Goal: Task Accomplishment & Management: Manage account settings

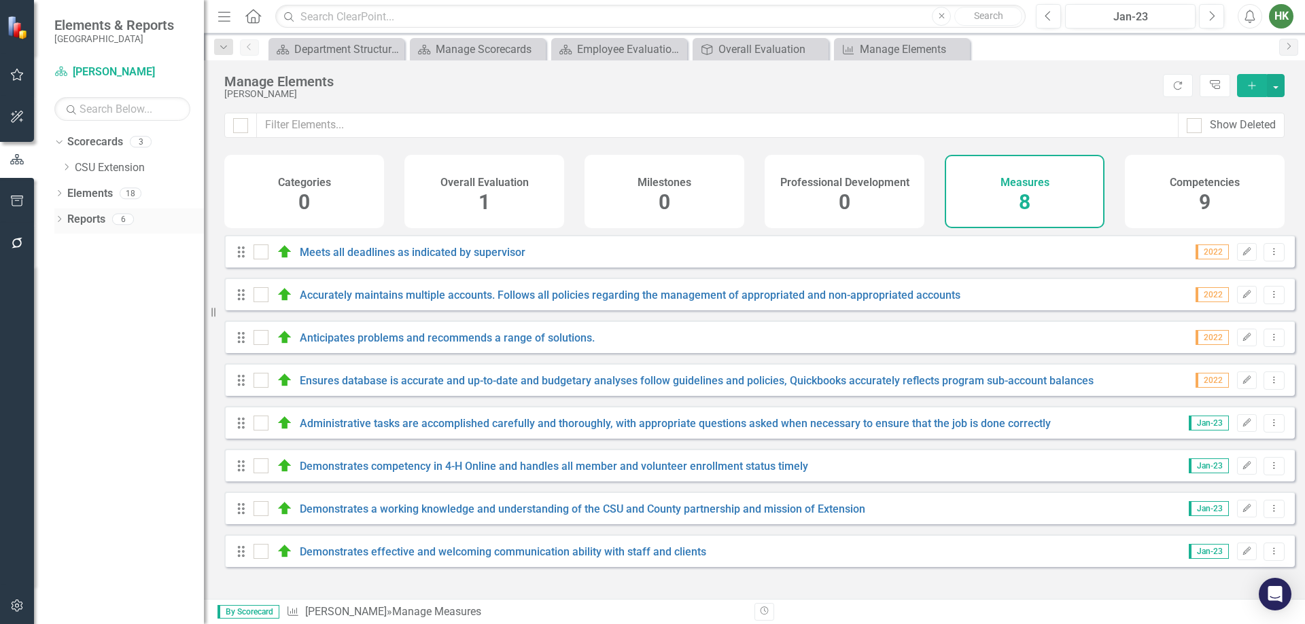
click at [86, 230] on div "Reports" at bounding box center [86, 220] width 38 height 22
click at [90, 226] on link "Reports" at bounding box center [86, 220] width 38 height 16
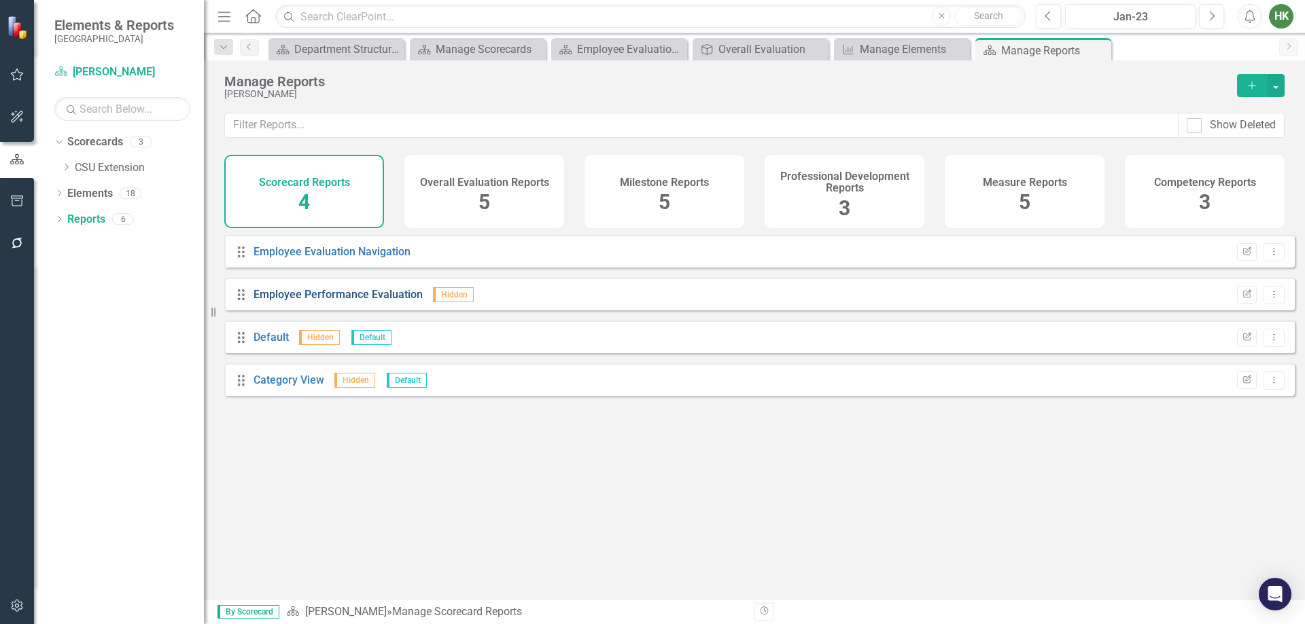
click at [355, 301] on link "Employee Performance Evaluation" at bounding box center [337, 294] width 169 height 13
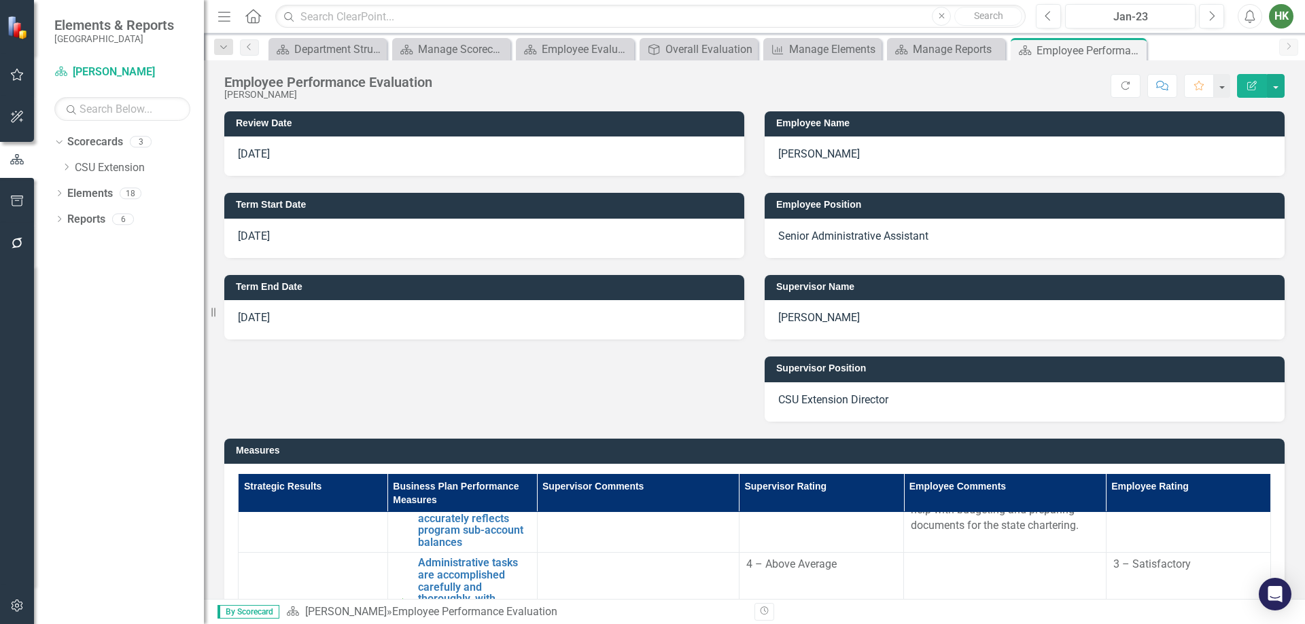
click at [318, 160] on p "[DATE]" at bounding box center [484, 155] width 493 height 16
drag, startPoint x: 258, startPoint y: 154, endPoint x: 497, endPoint y: 135, distance: 240.0
click at [259, 154] on p "[DATE]" at bounding box center [484, 155] width 493 height 16
click at [1247, 85] on icon "Edit Report" at bounding box center [1252, 86] width 12 height 10
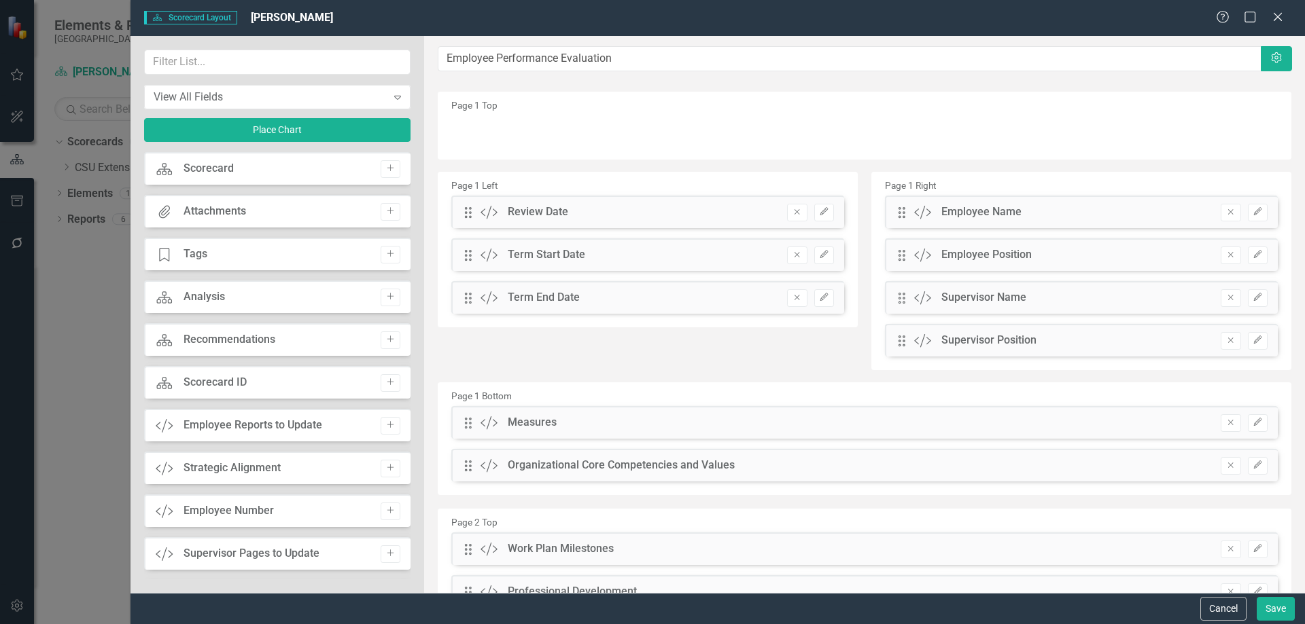
click at [205, 174] on div "Scorecard" at bounding box center [208, 169] width 50 height 16
click at [1218, 605] on button "Cancel" at bounding box center [1223, 609] width 46 height 24
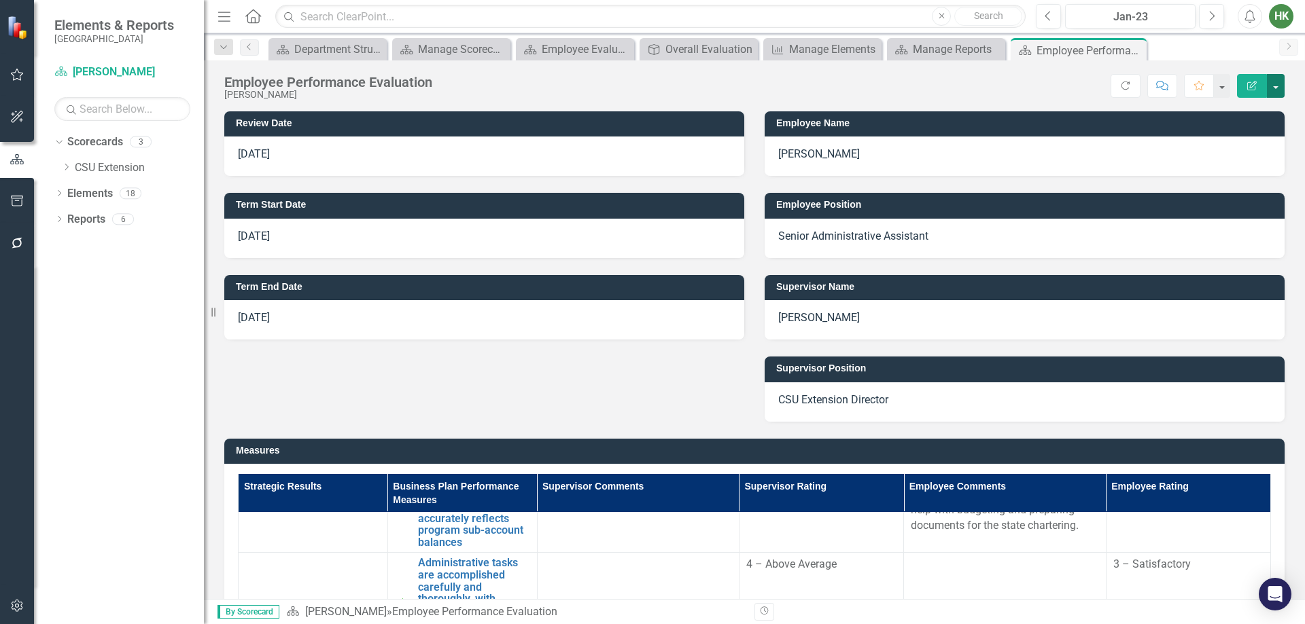
click at [1276, 92] on button "button" at bounding box center [1276, 86] width 18 height 24
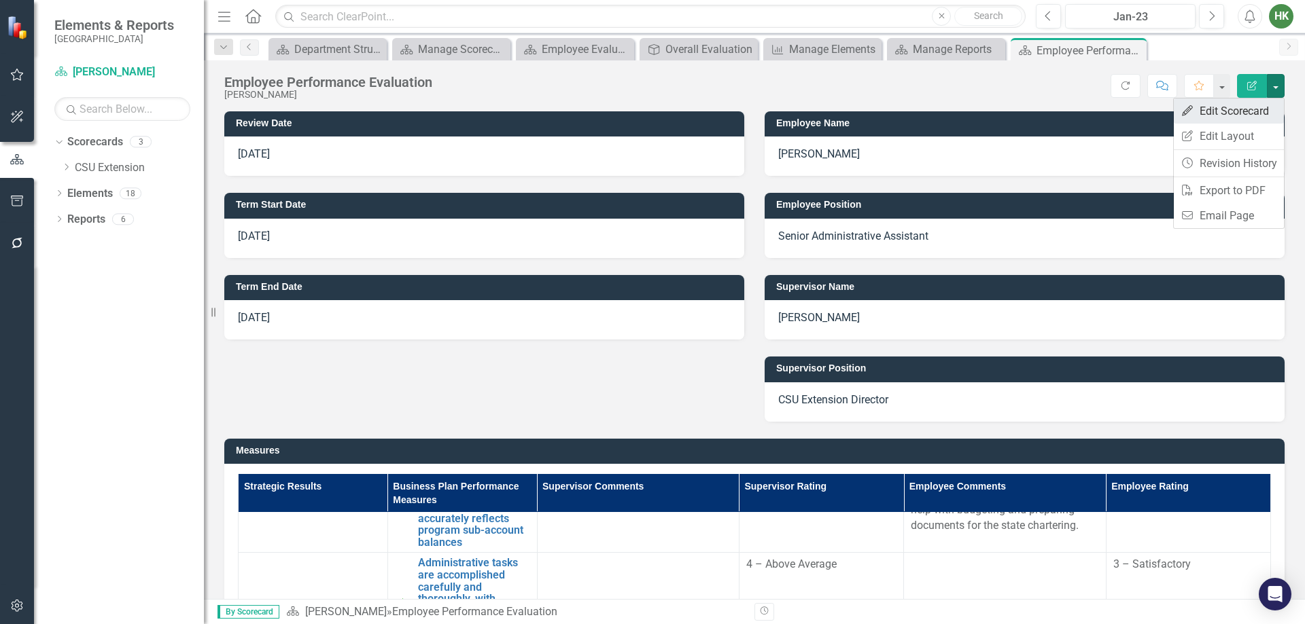
click at [1265, 110] on link "Edit Edit Scorecard" at bounding box center [1228, 111] width 110 height 25
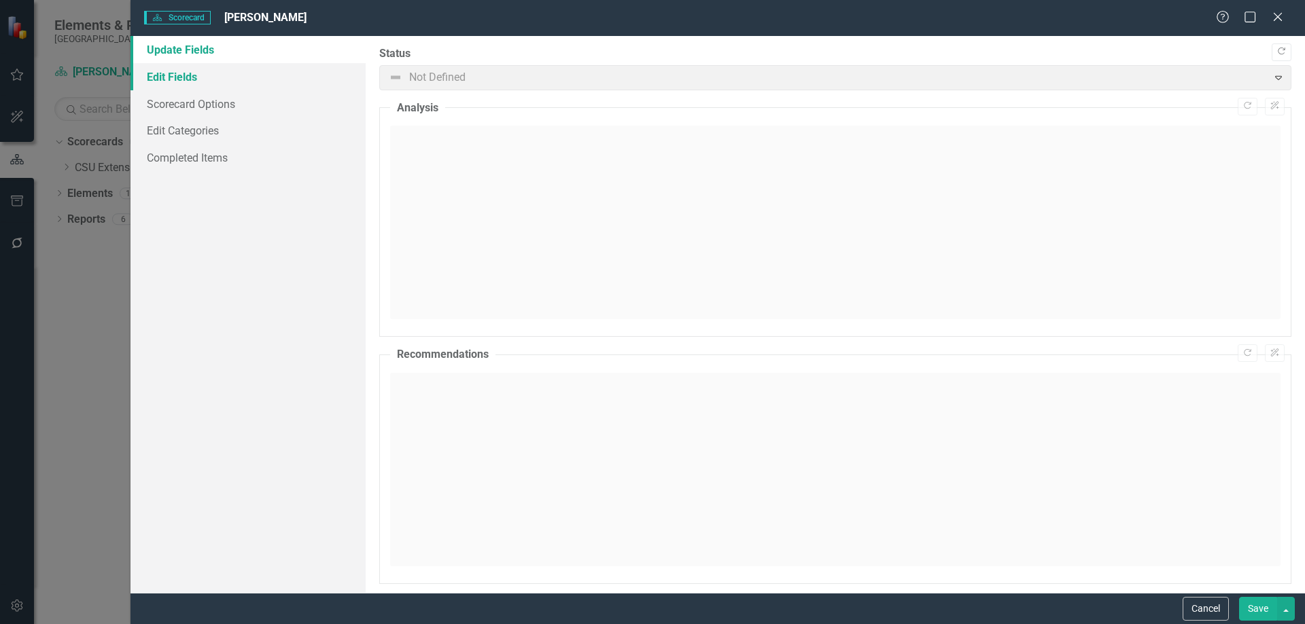
click at [179, 76] on link "Edit Fields" at bounding box center [247, 76] width 235 height 27
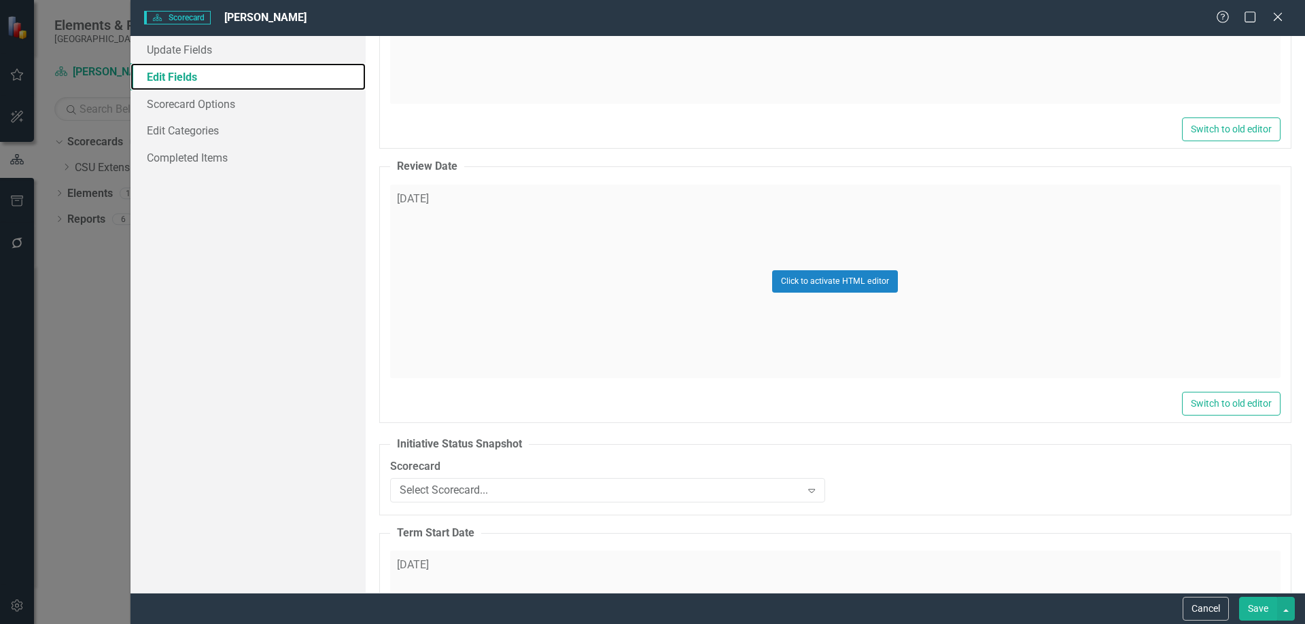
scroll to position [3669, 0]
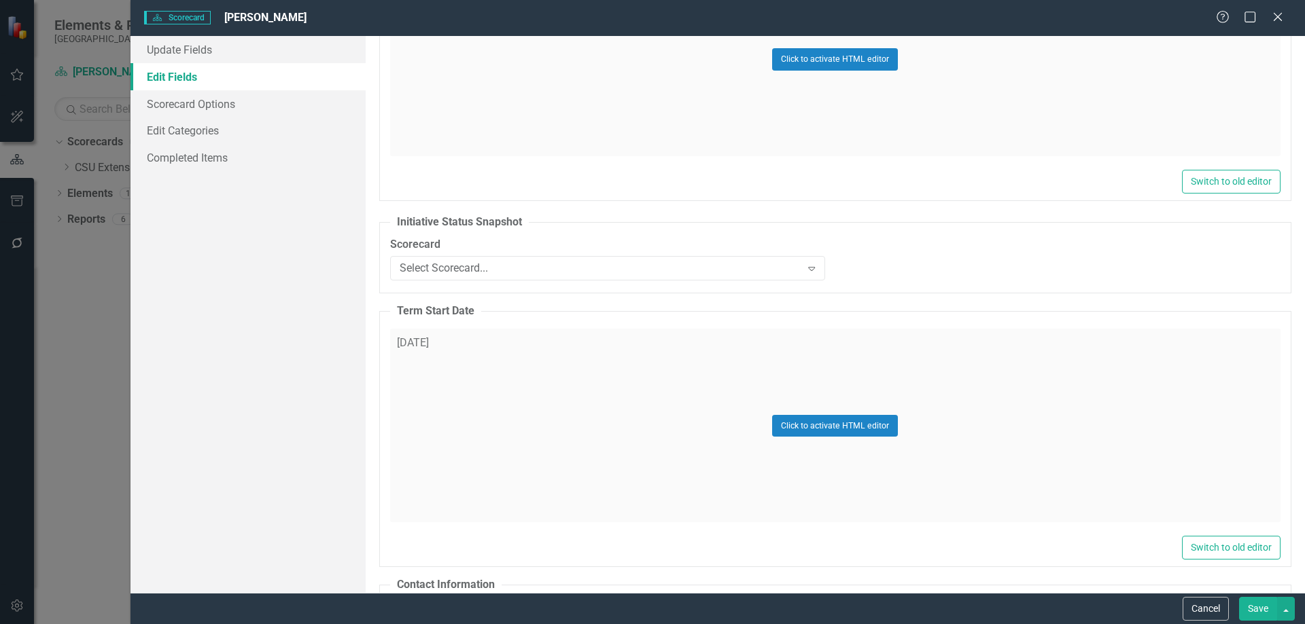
click at [1289, 15] on div "Help Maximize Close" at bounding box center [1253, 18] width 75 height 16
click at [1279, 20] on icon "Close" at bounding box center [1277, 16] width 17 height 13
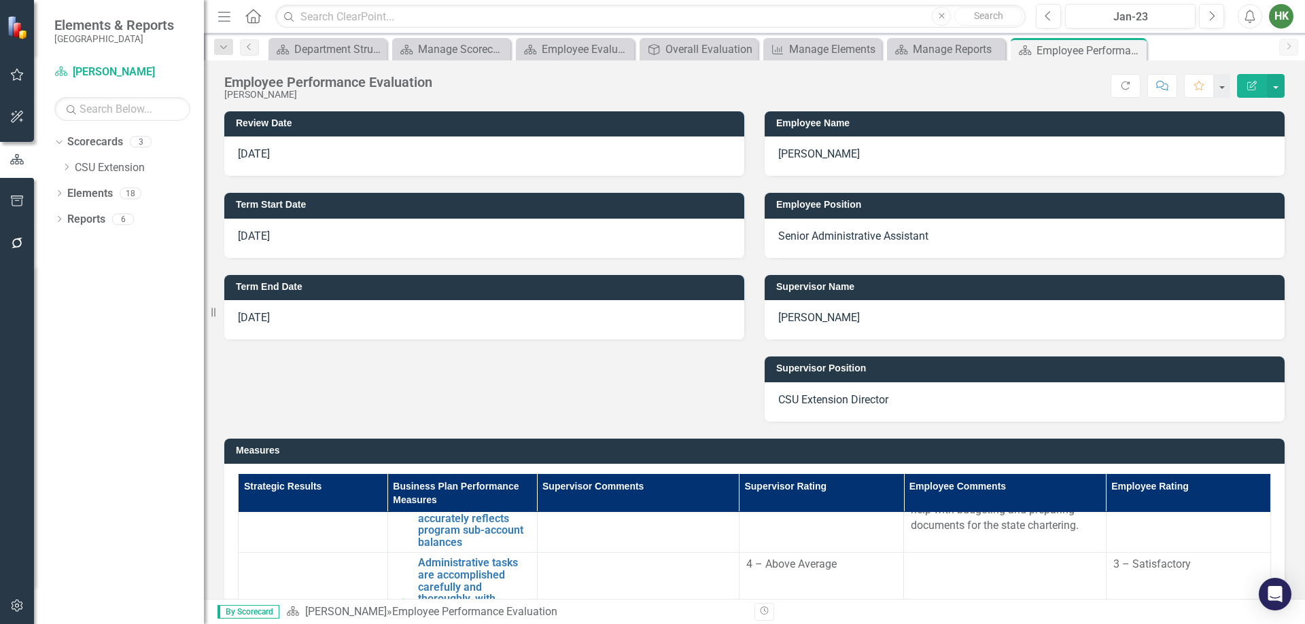
click at [332, 318] on p "[DATE]" at bounding box center [484, 319] width 493 height 16
click at [1252, 85] on icon "Edit Report" at bounding box center [1252, 86] width 12 height 10
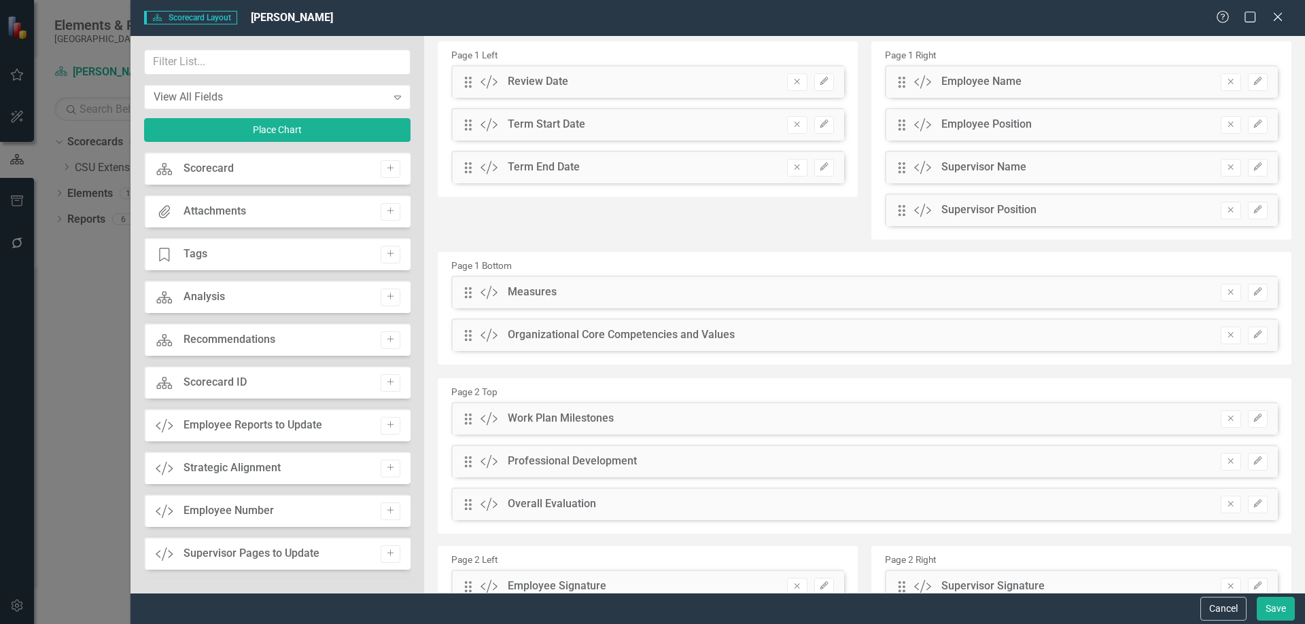
scroll to position [272, 0]
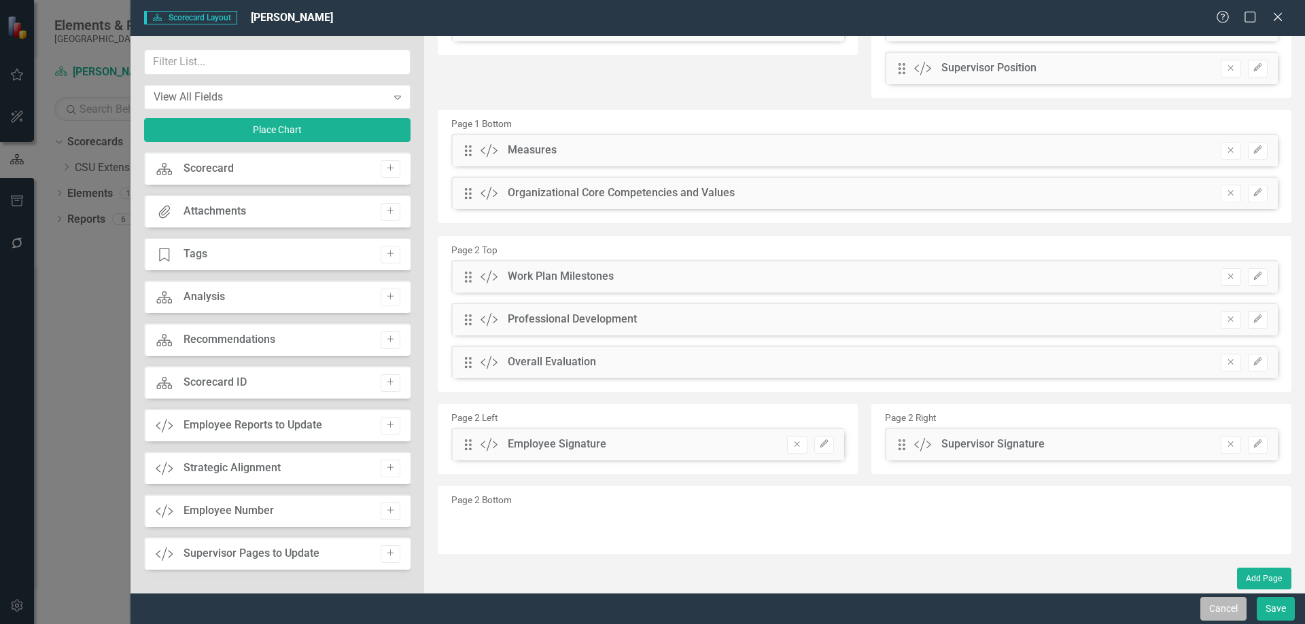
click at [1214, 603] on button "Cancel" at bounding box center [1223, 609] width 46 height 24
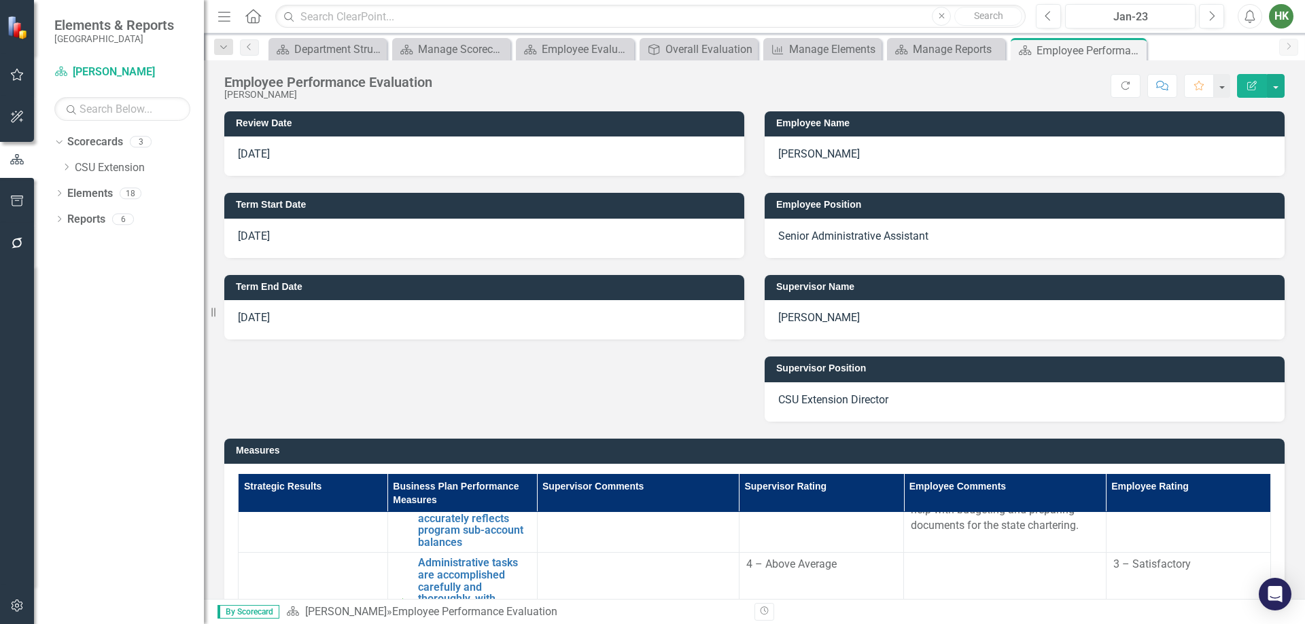
click at [1250, 85] on icon "Edit Report" at bounding box center [1252, 86] width 12 height 10
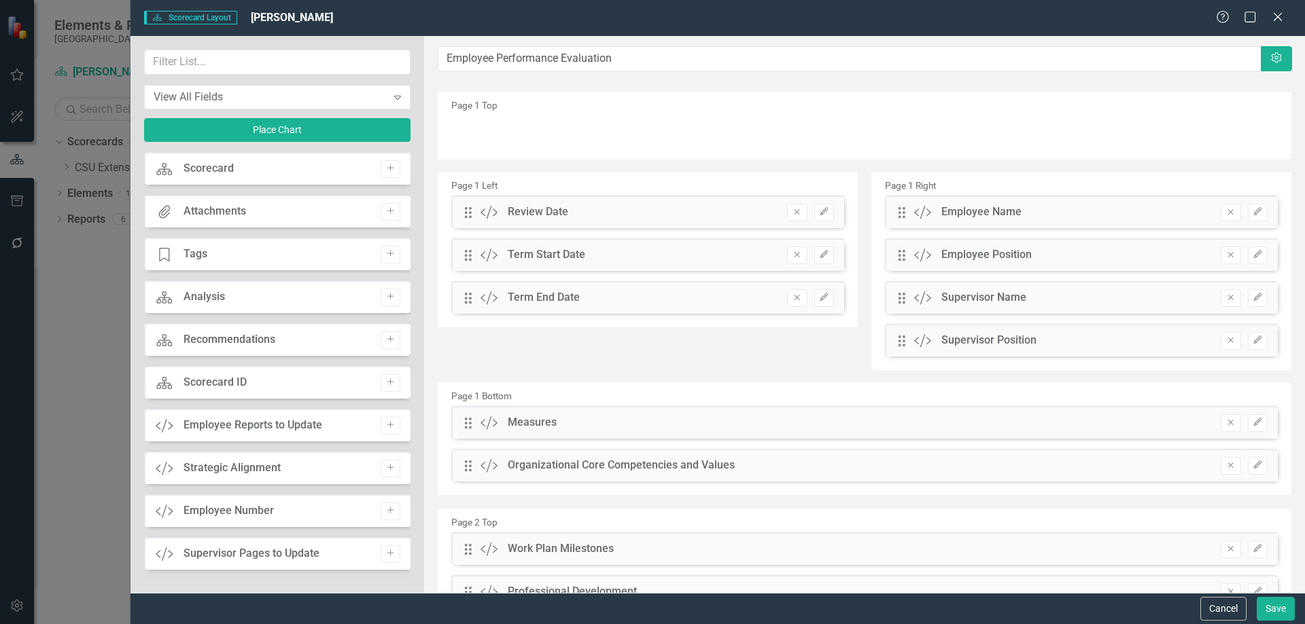
click at [1285, 17] on div "Help Maximize Close" at bounding box center [1253, 18] width 75 height 16
click at [1282, 14] on icon "Close" at bounding box center [1277, 16] width 17 height 13
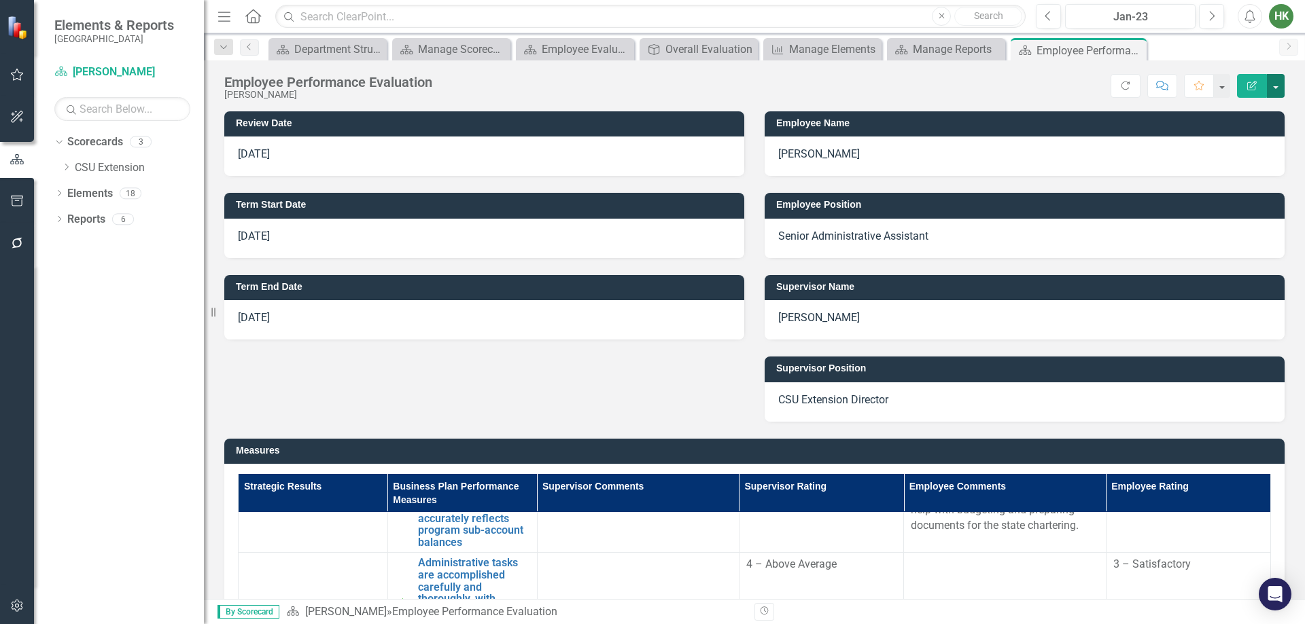
click at [1283, 91] on button "button" at bounding box center [1276, 86] width 18 height 24
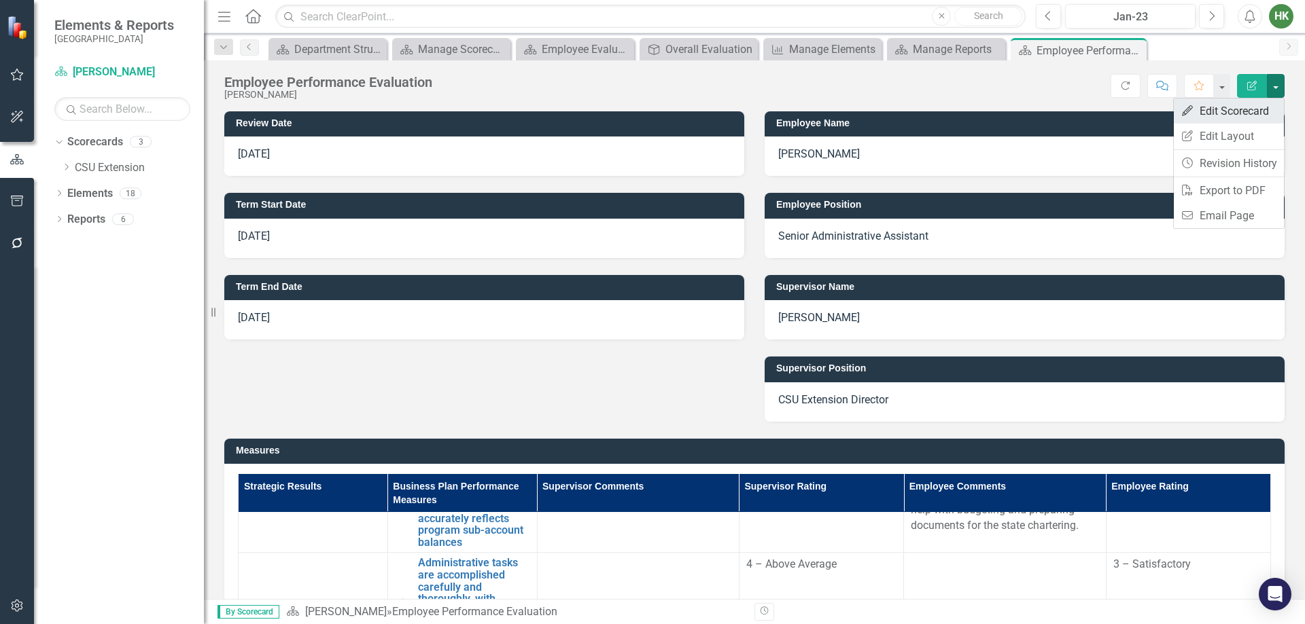
click at [1254, 115] on link "Edit Edit Scorecard" at bounding box center [1228, 111] width 110 height 25
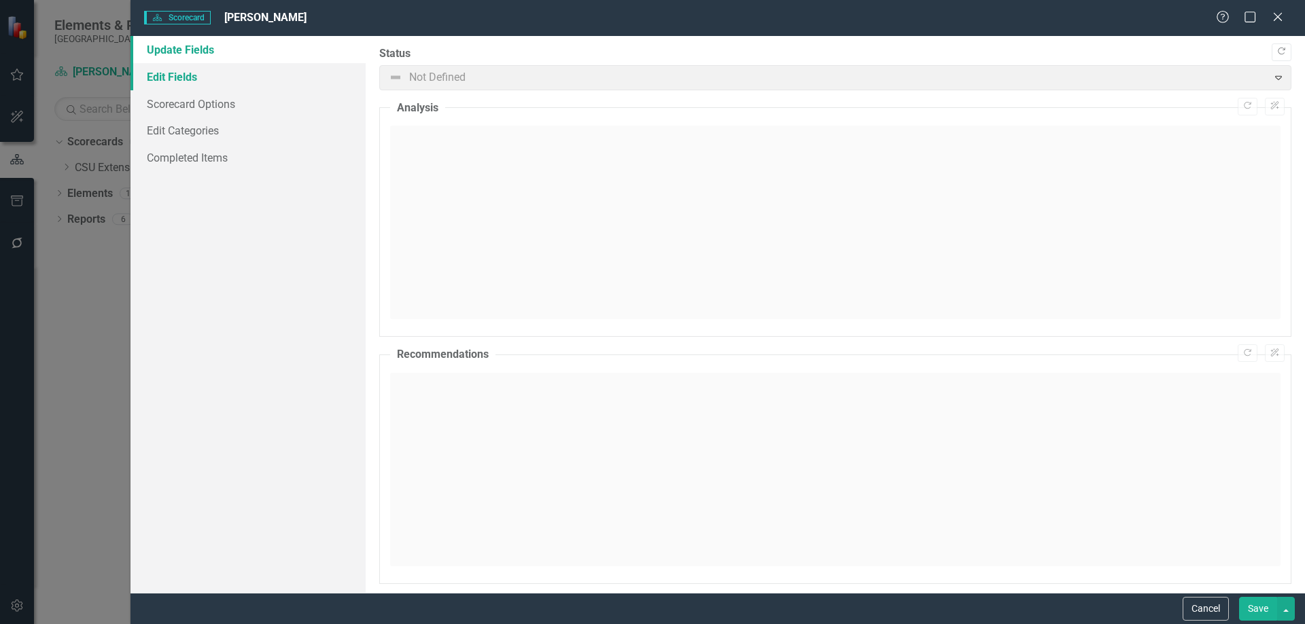
click at [300, 80] on link "Edit Fields" at bounding box center [247, 76] width 235 height 27
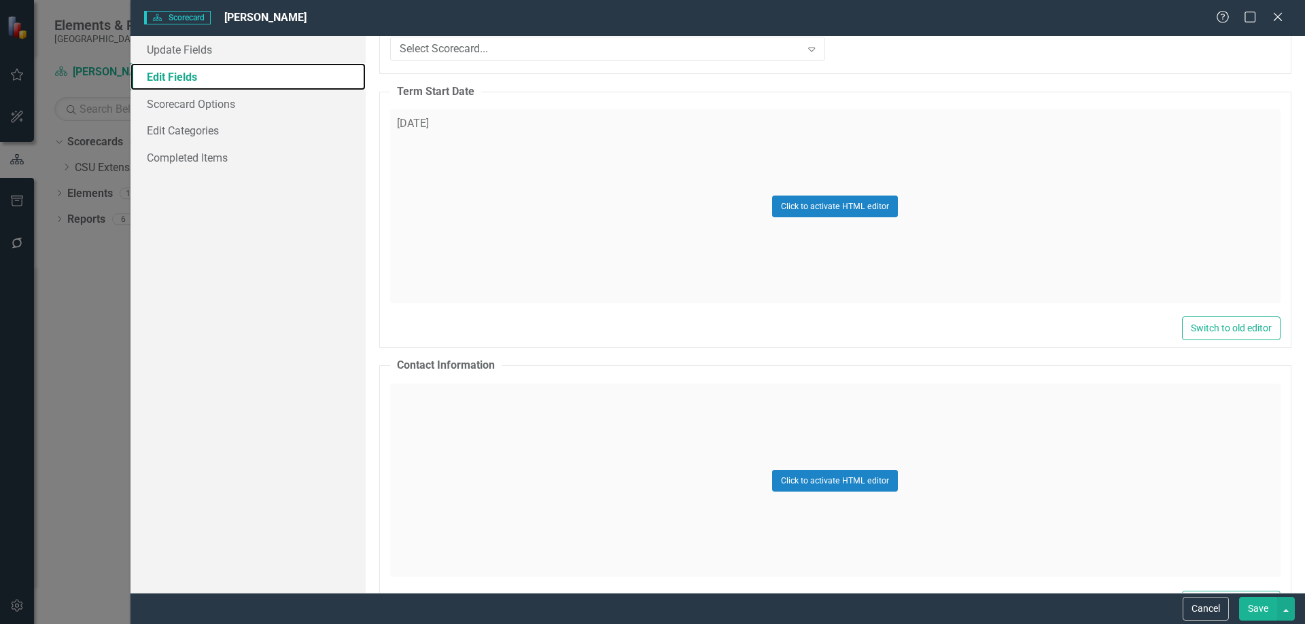
scroll to position [3873, 0]
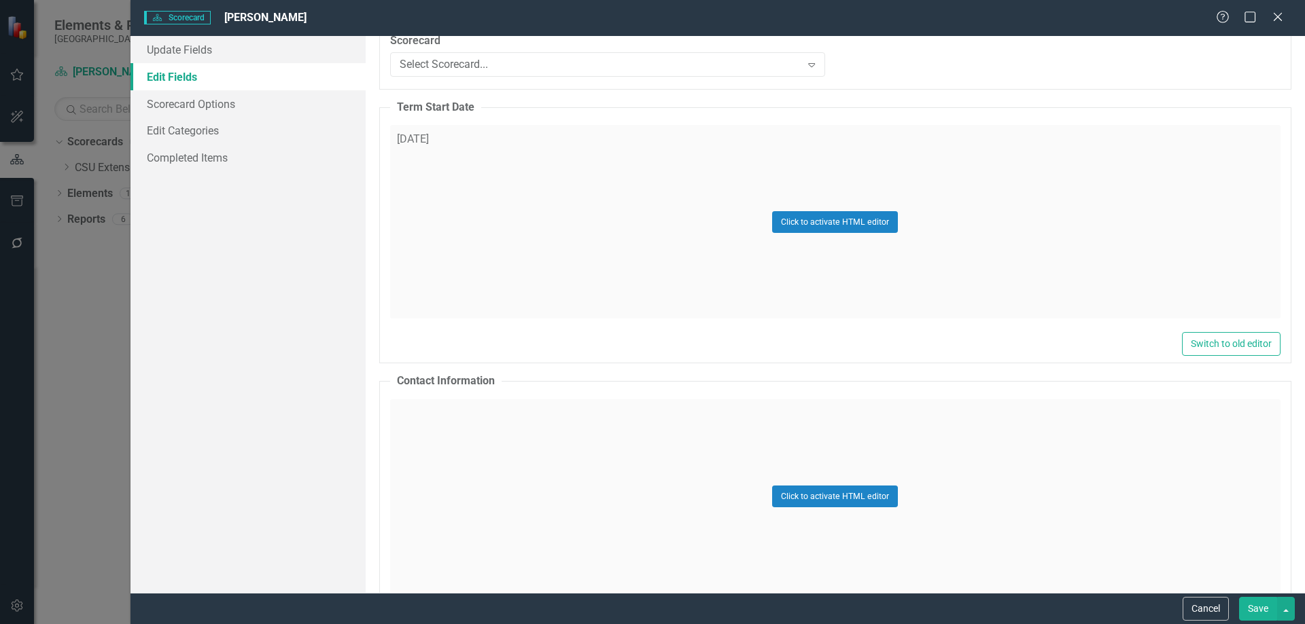
drag, startPoint x: 487, startPoint y: 165, endPoint x: 476, endPoint y: 160, distance: 11.9
click at [487, 165] on div "Click to activate HTML editor" at bounding box center [835, 222] width 890 height 194
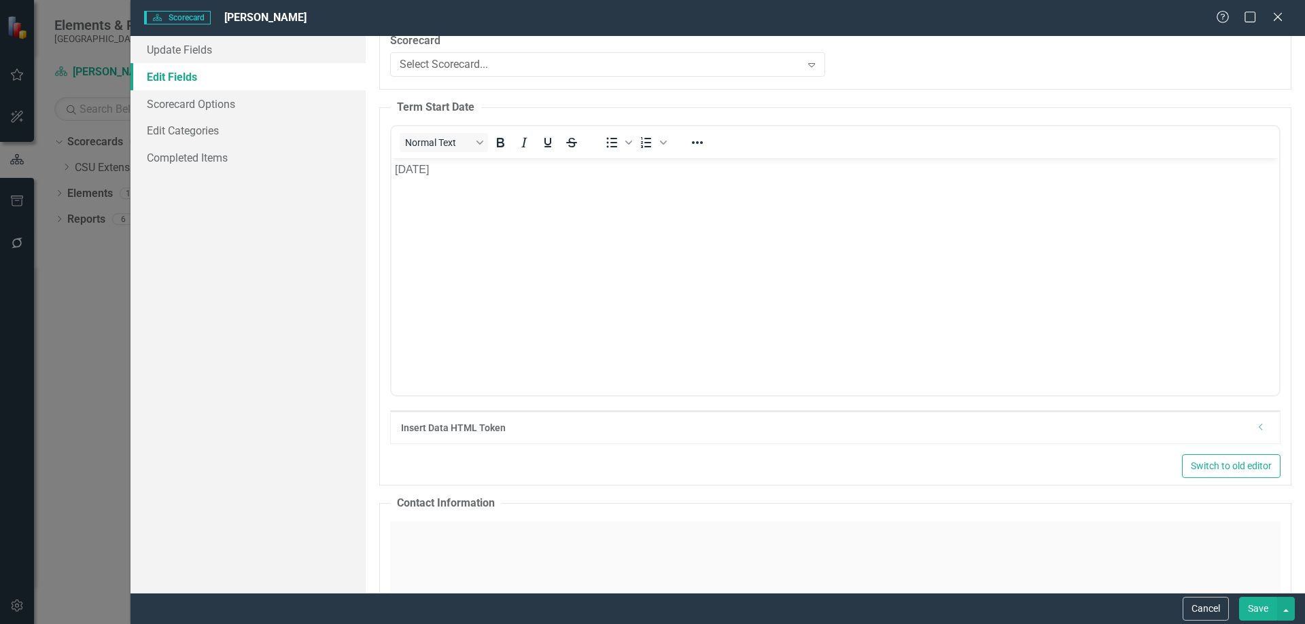
scroll to position [0, 0]
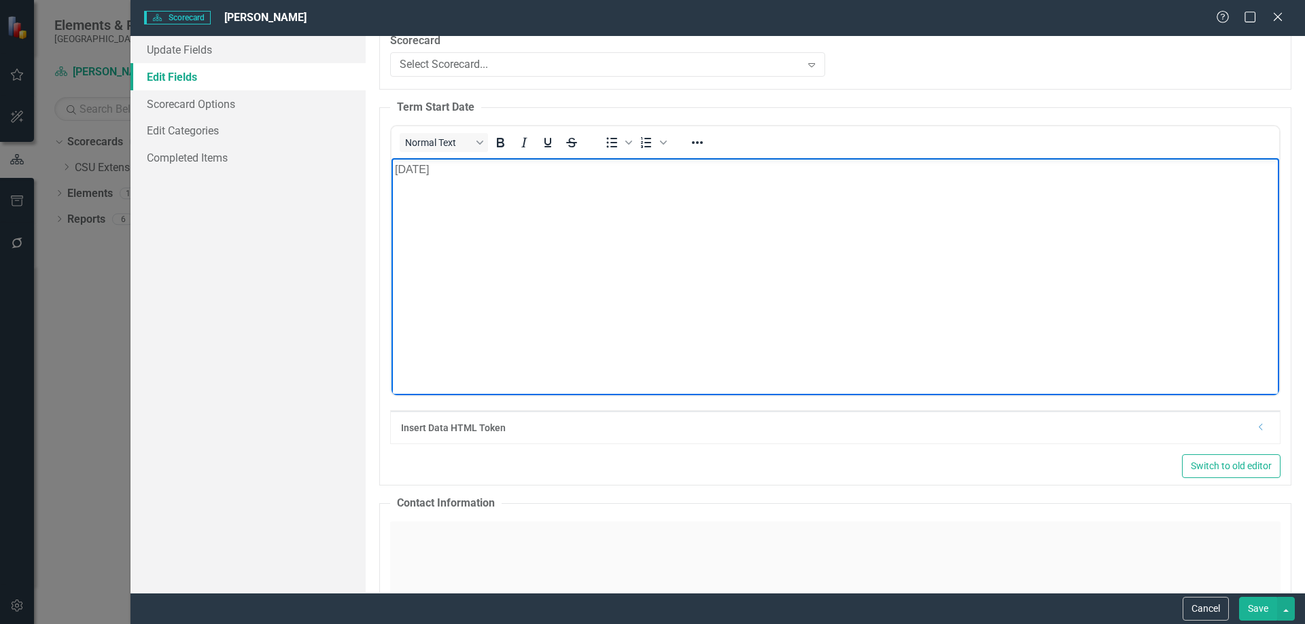
click at [445, 173] on p "[DATE]" at bounding box center [834, 170] width 881 height 16
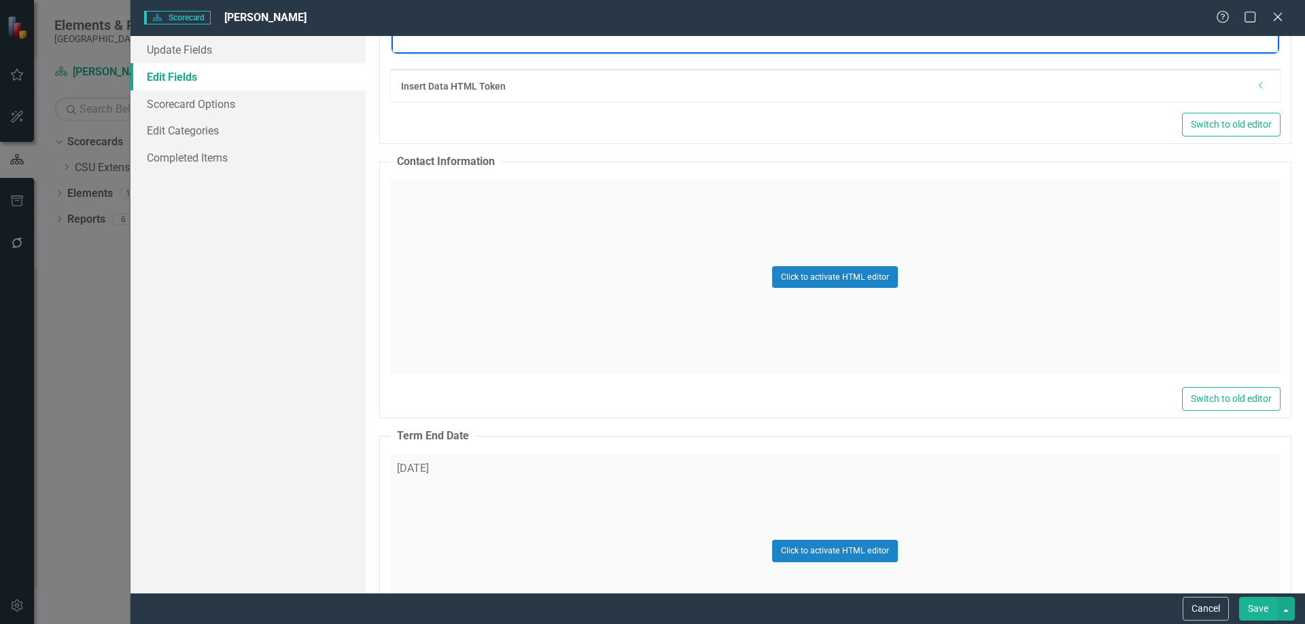
scroll to position [4281, 0]
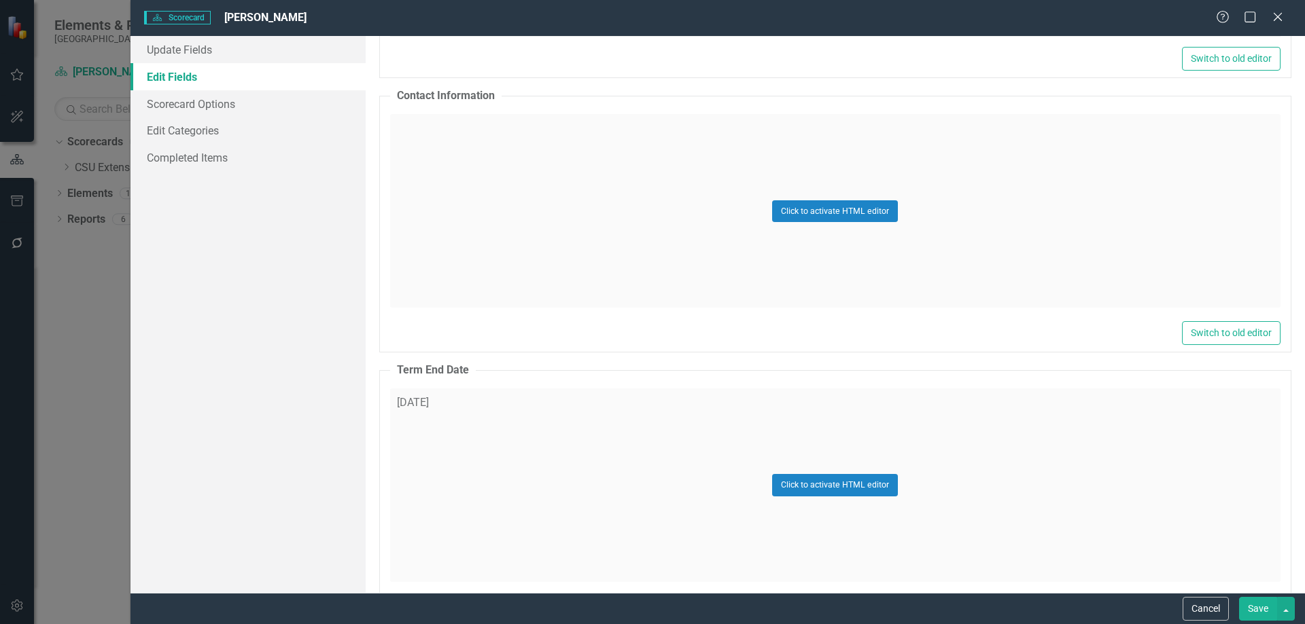
click at [476, 406] on div "Click to activate HTML editor" at bounding box center [835, 486] width 890 height 194
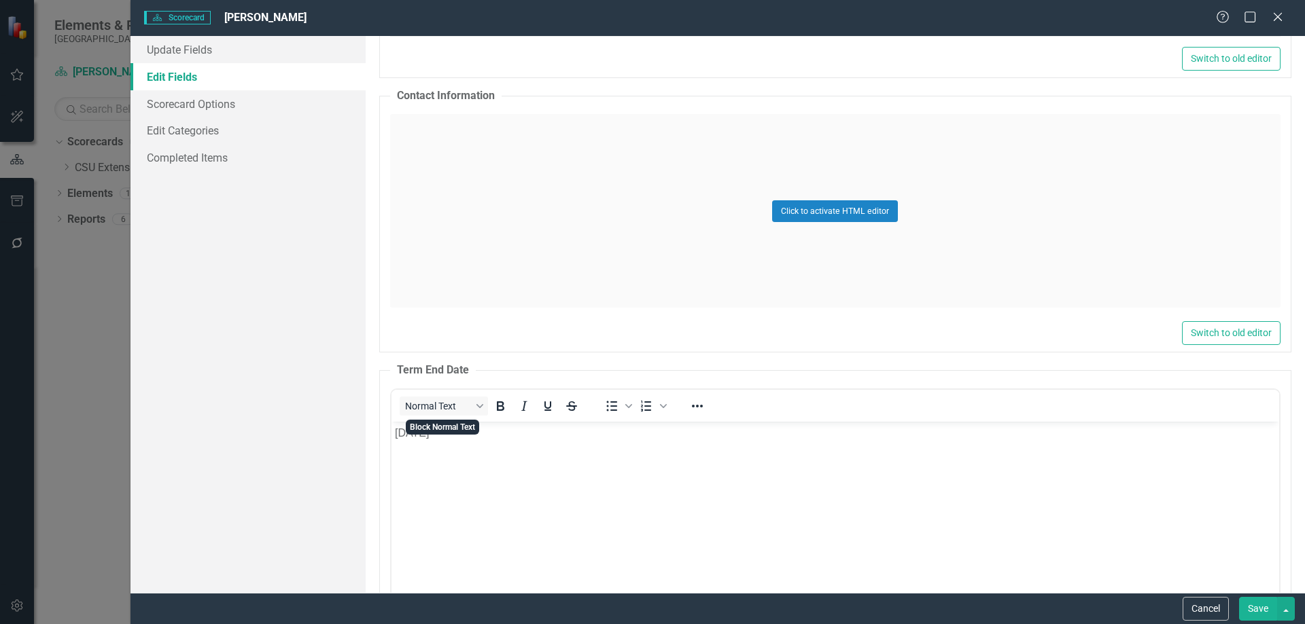
click at [441, 434] on p "[DATE]" at bounding box center [834, 433] width 881 height 16
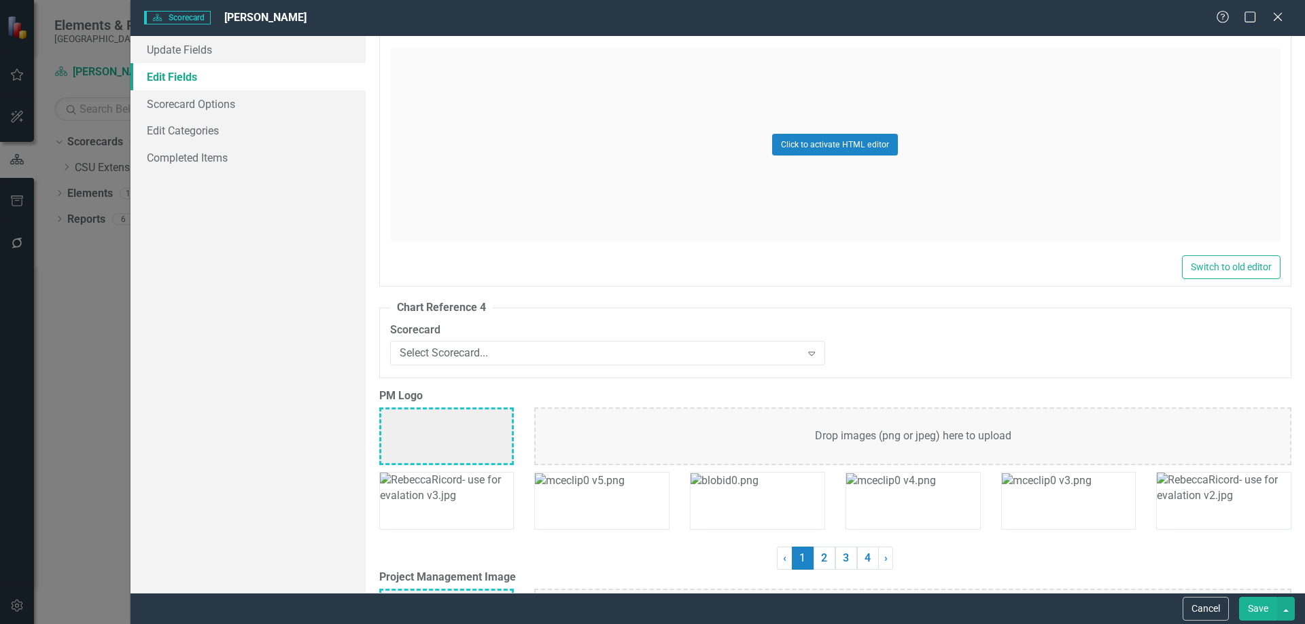
scroll to position [5640, 0]
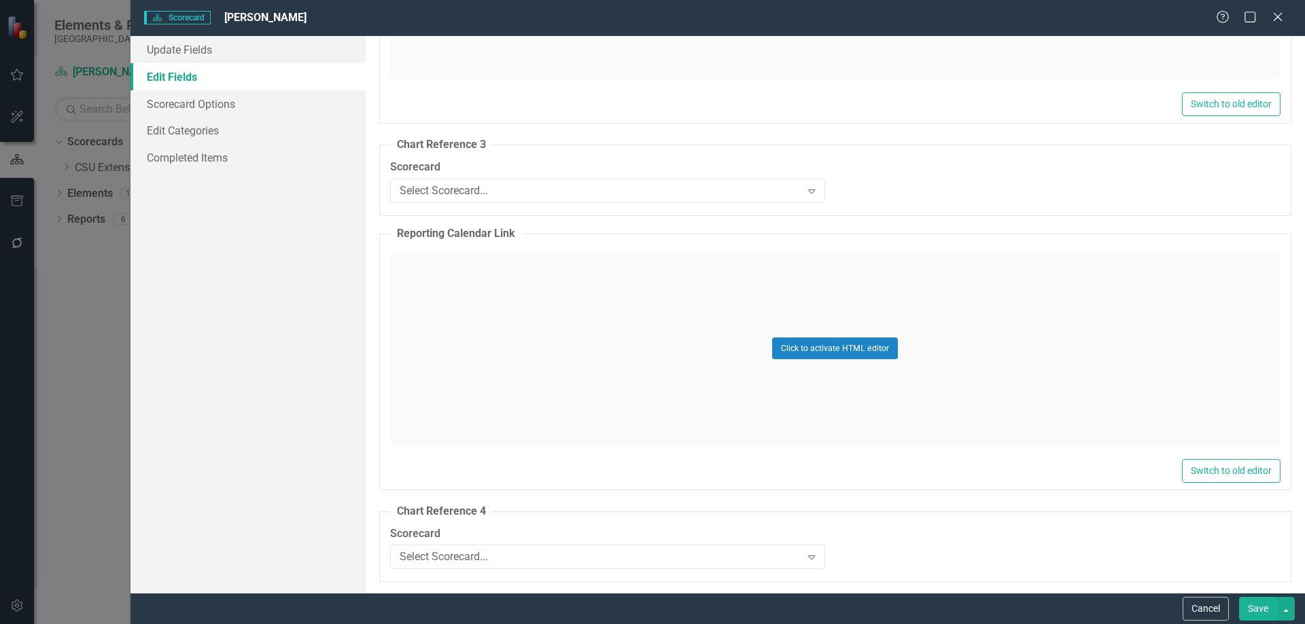
click at [1269, 609] on button "Save" at bounding box center [1258, 609] width 38 height 24
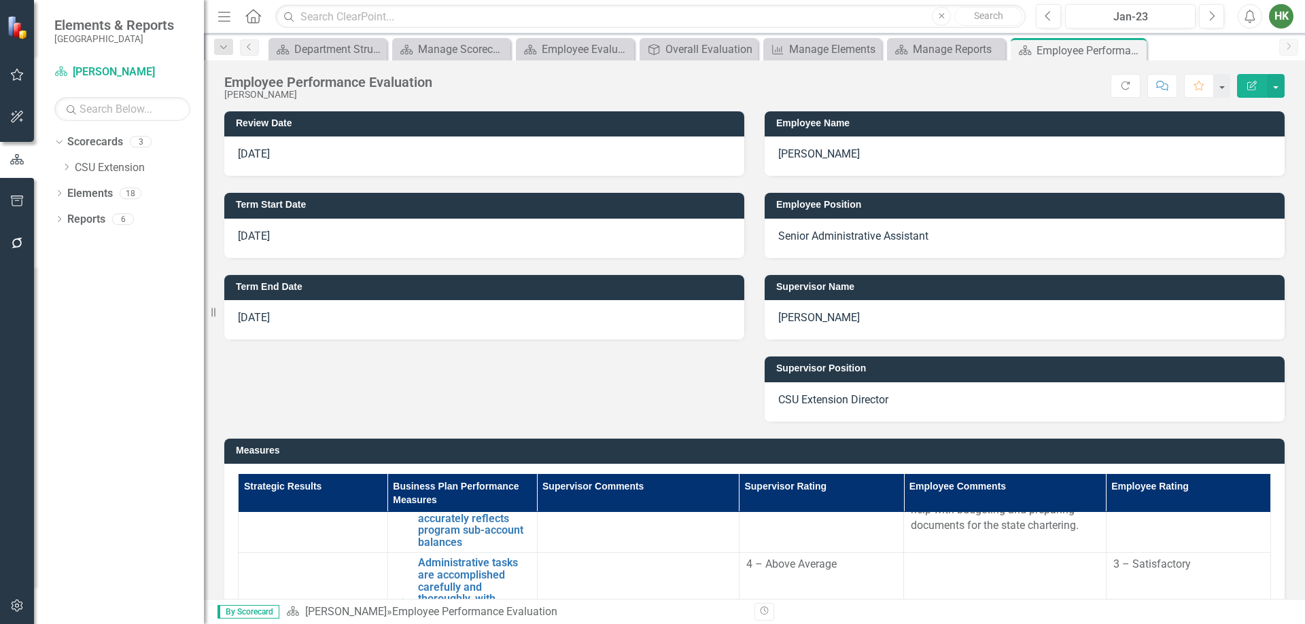
click at [339, 161] on p "[DATE]" at bounding box center [484, 155] width 493 height 16
click at [1274, 85] on button "button" at bounding box center [1276, 86] width 18 height 24
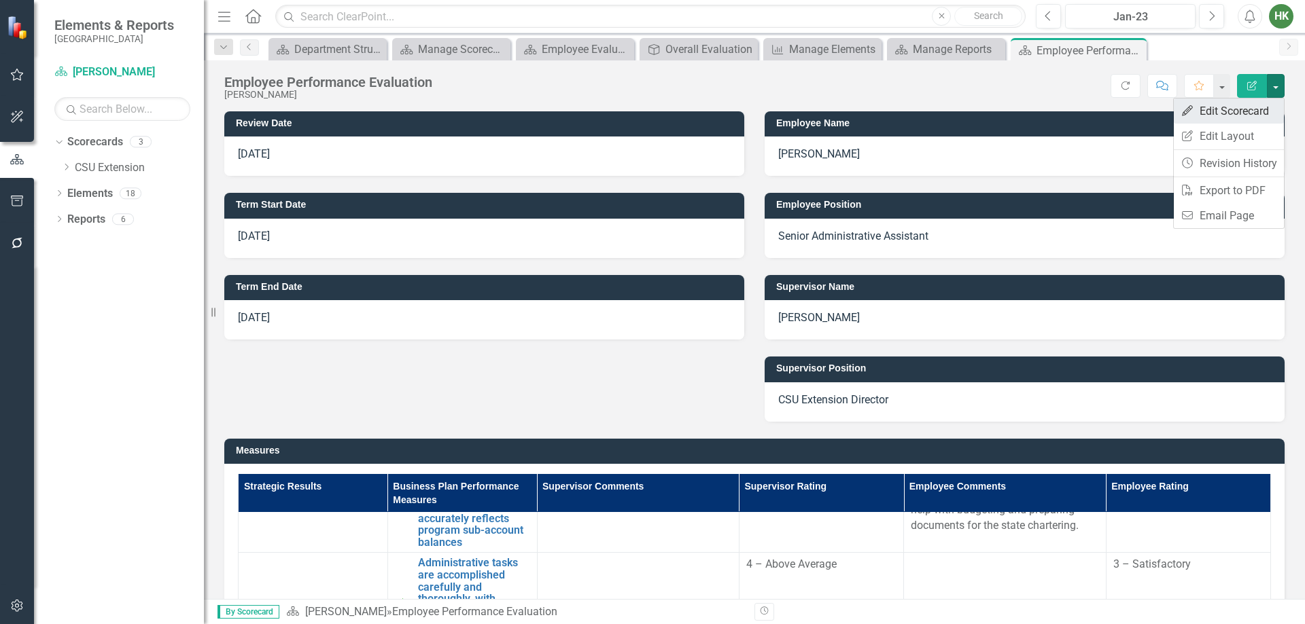
click at [1260, 120] on link "Edit Edit Scorecard" at bounding box center [1228, 111] width 110 height 25
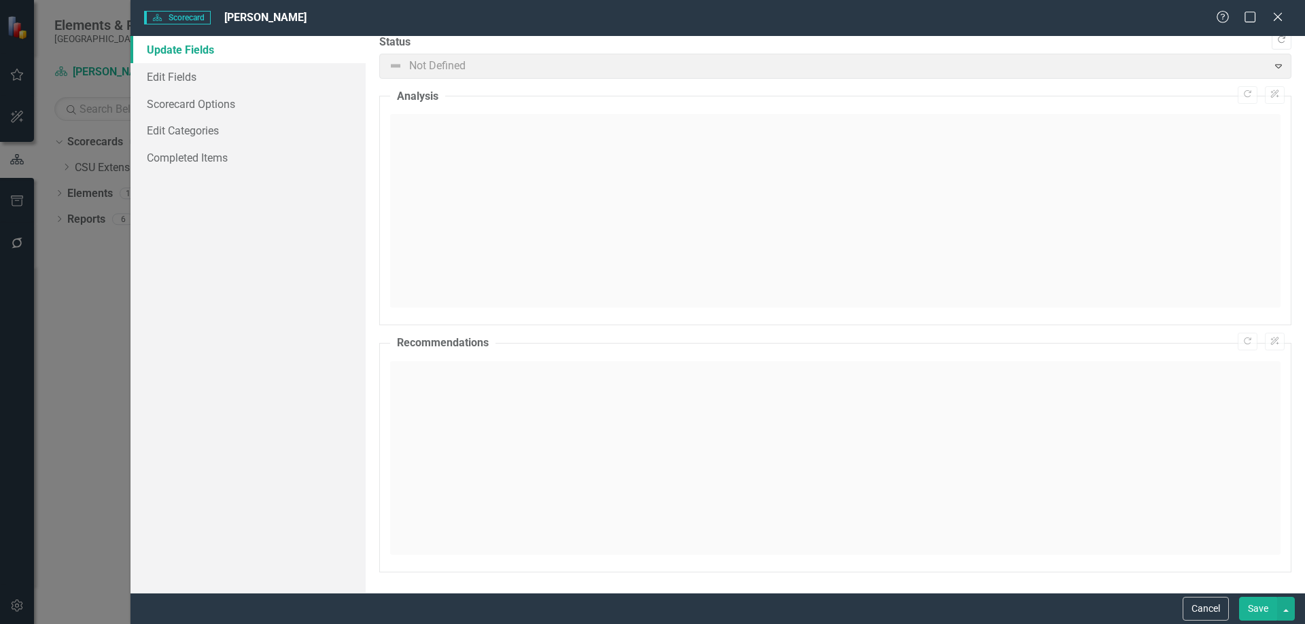
scroll to position [0, 0]
click at [165, 79] on link "Edit Fields" at bounding box center [247, 76] width 235 height 27
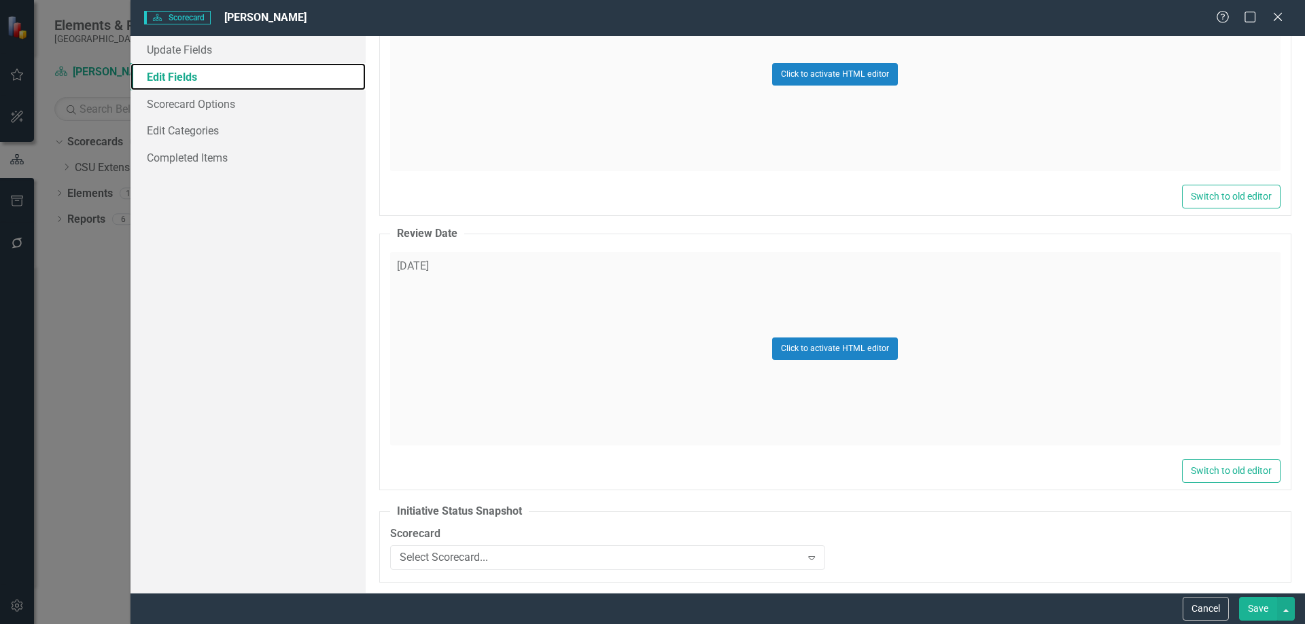
scroll to position [3397, 0]
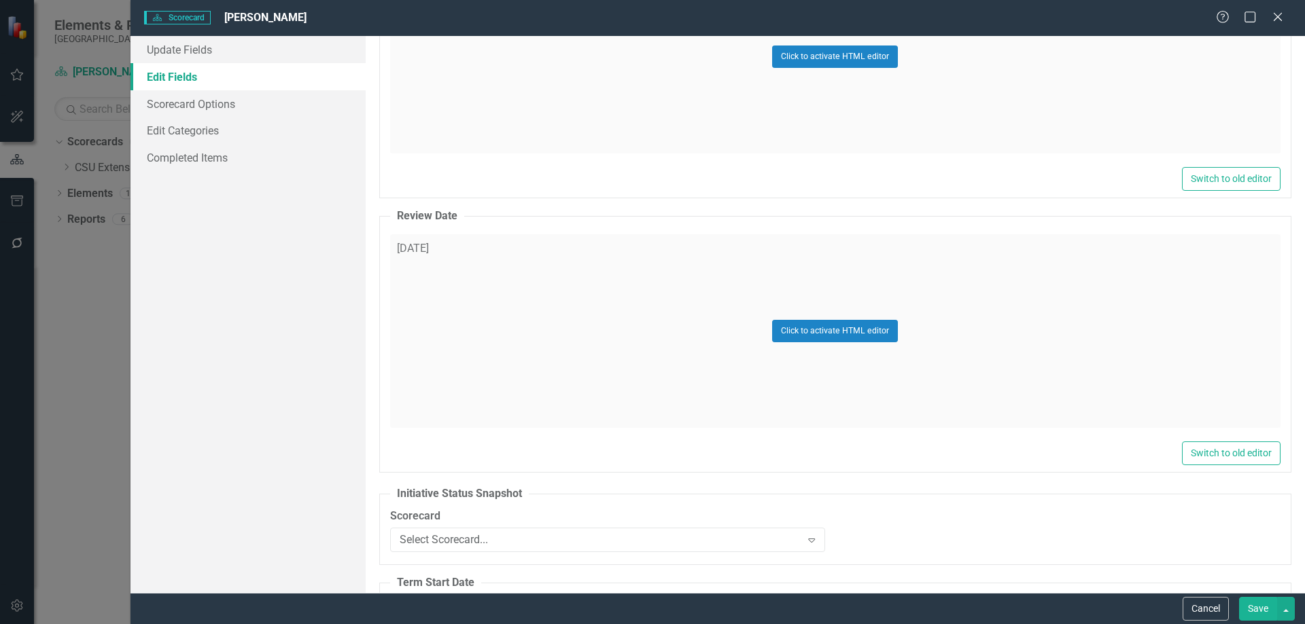
click at [531, 248] on div "Click to activate HTML editor" at bounding box center [835, 331] width 890 height 194
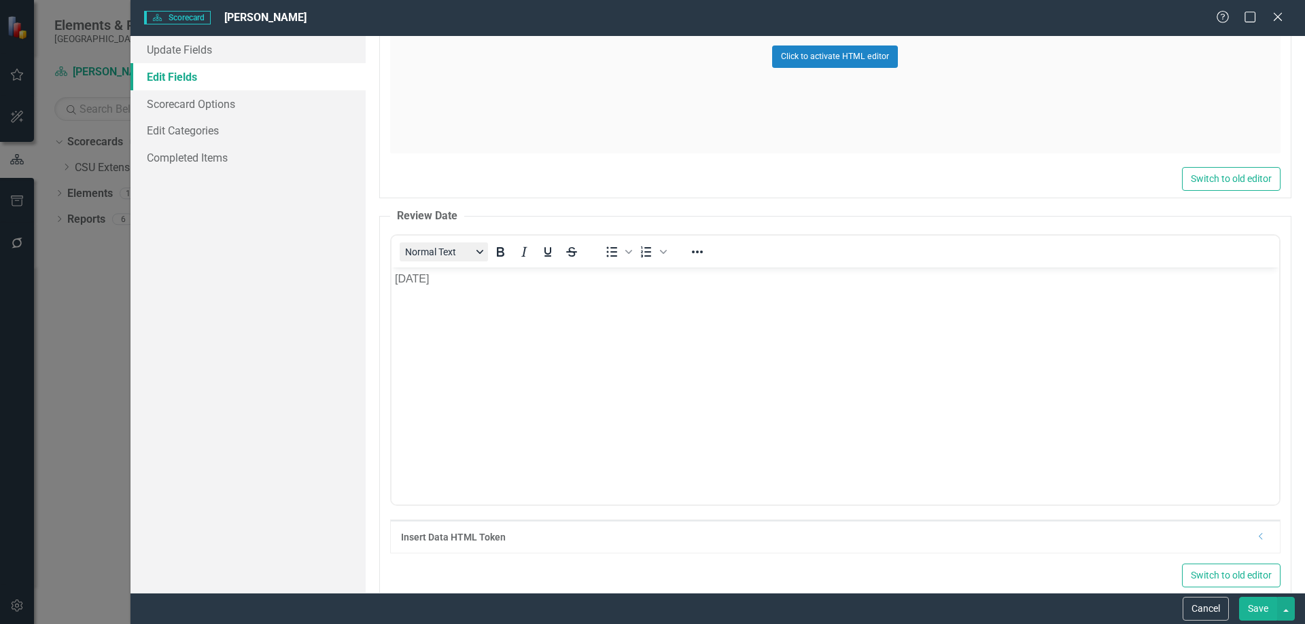
scroll to position [0, 0]
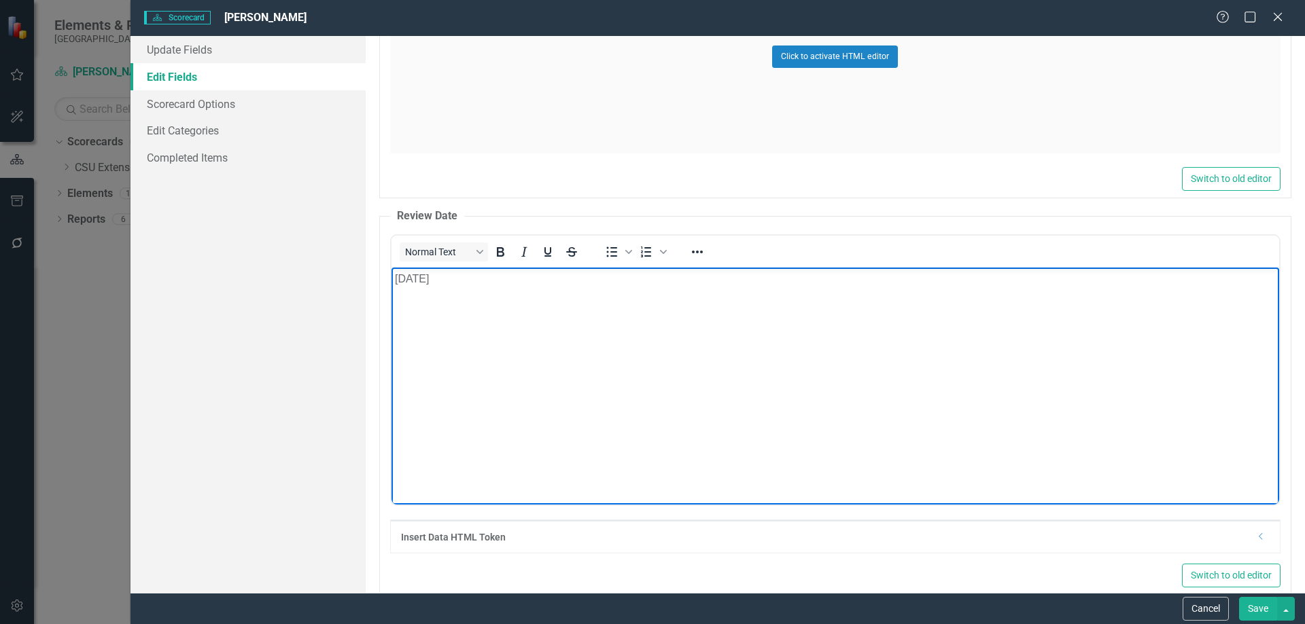
drag, startPoint x: 460, startPoint y: 281, endPoint x: 409, endPoint y: 284, distance: 51.1
click at [409, 284] on p "[DATE]" at bounding box center [834, 278] width 881 height 16
click at [1270, 616] on button "Save" at bounding box center [1258, 609] width 38 height 24
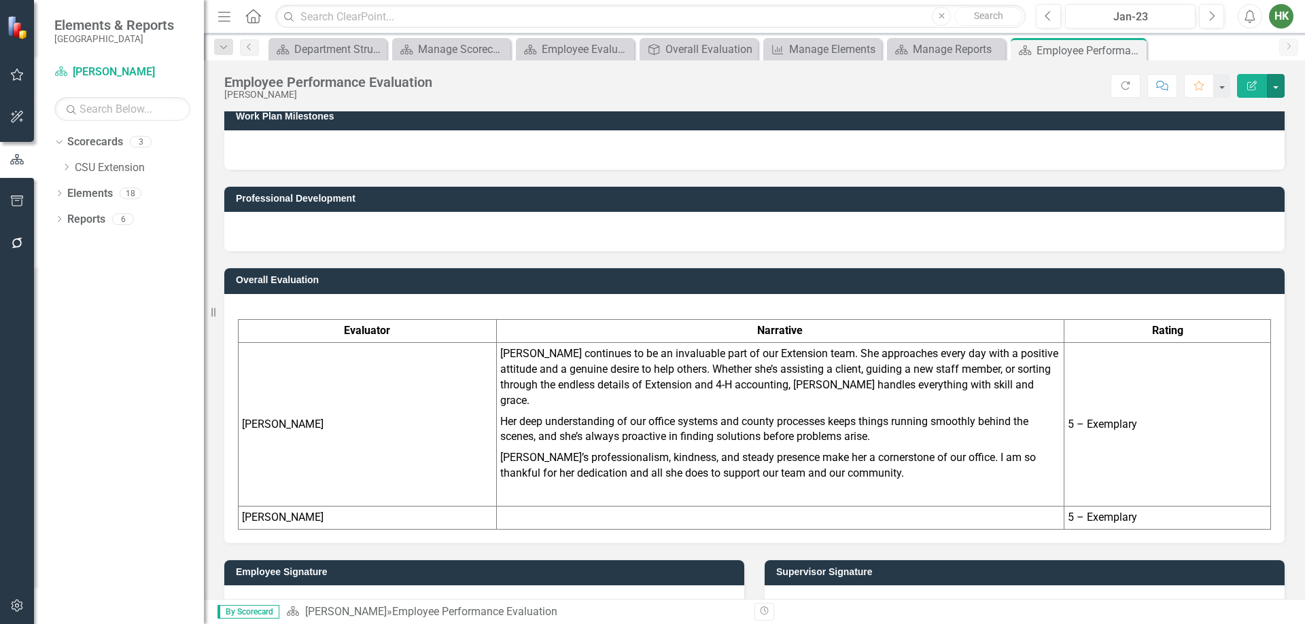
scroll to position [1494, 0]
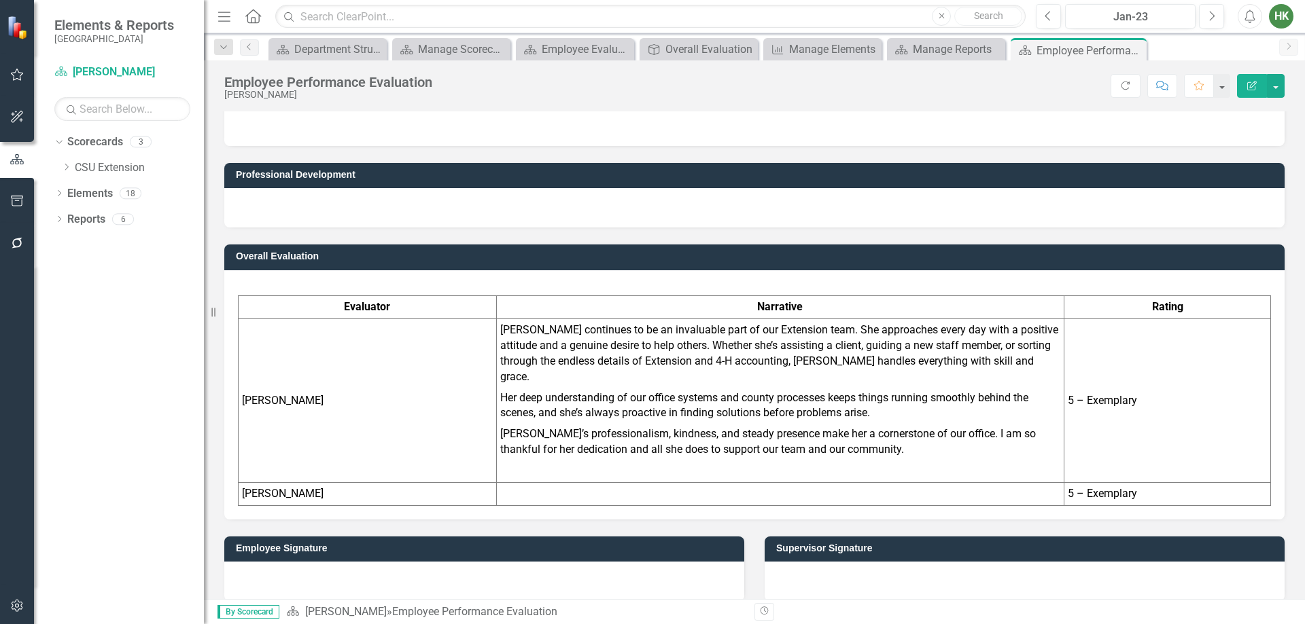
click at [826, 424] on p "[PERSON_NAME]’s professionalism, kindness, and steady presence make her a corne…" at bounding box center [780, 442] width 560 height 37
click at [856, 490] on td at bounding box center [779, 493] width 567 height 23
click at [510, 569] on div at bounding box center [484, 581] width 520 height 39
click at [876, 563] on div at bounding box center [1024, 581] width 520 height 39
click at [1273, 91] on button "button" at bounding box center [1276, 86] width 18 height 24
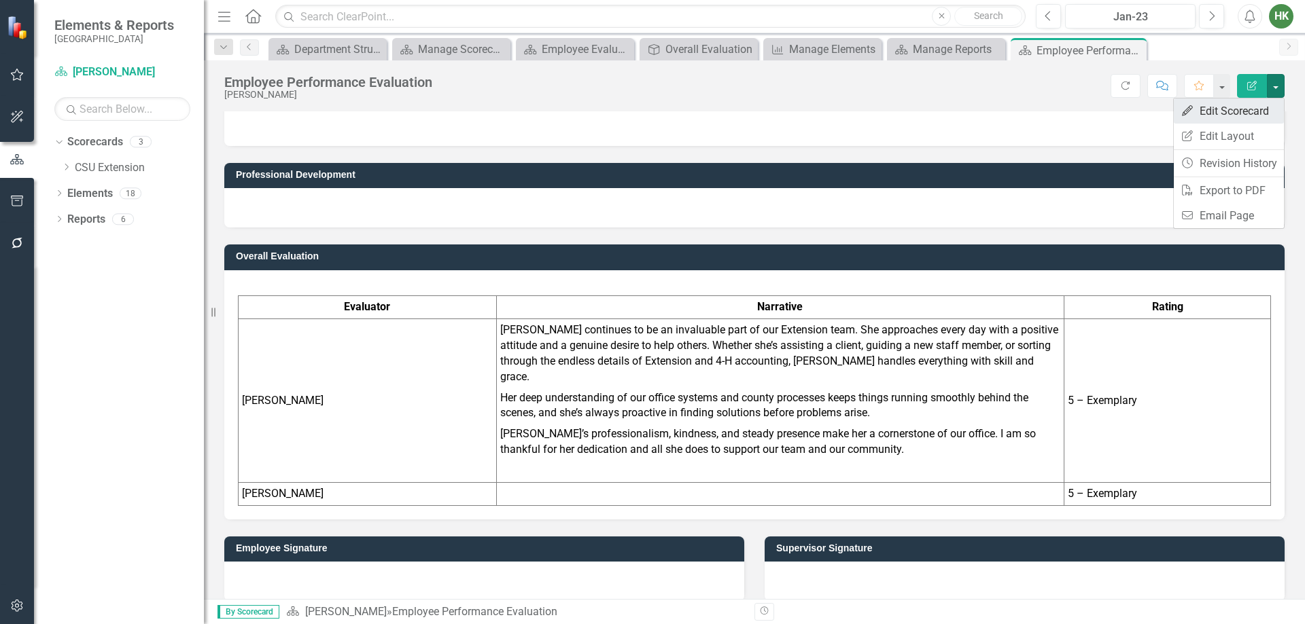
click at [1238, 115] on link "Edit Edit Scorecard" at bounding box center [1228, 111] width 110 height 25
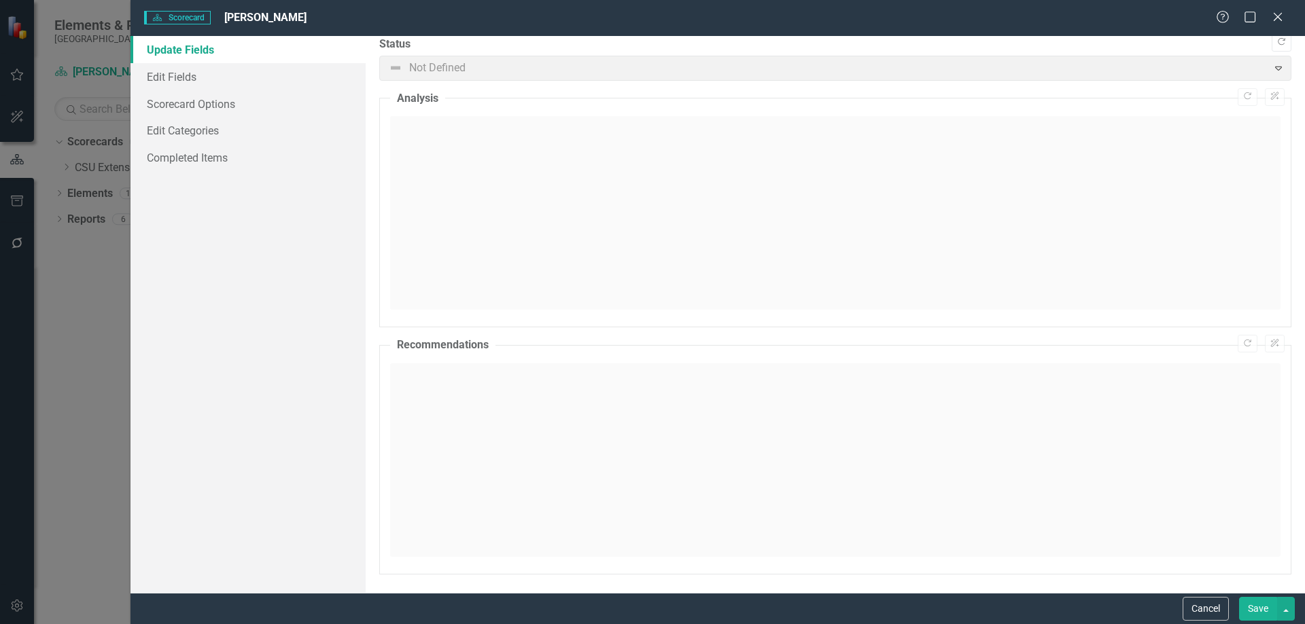
scroll to position [12, 0]
click at [216, 80] on link "Edit Fields" at bounding box center [247, 76] width 235 height 27
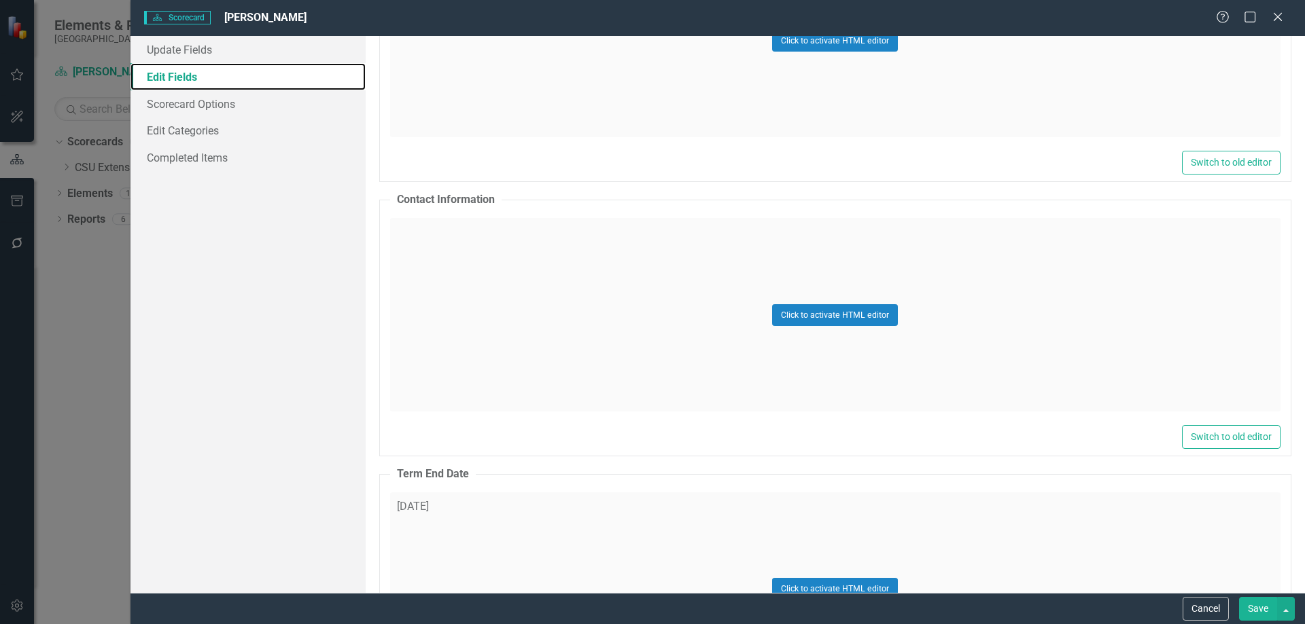
scroll to position [4349, 0]
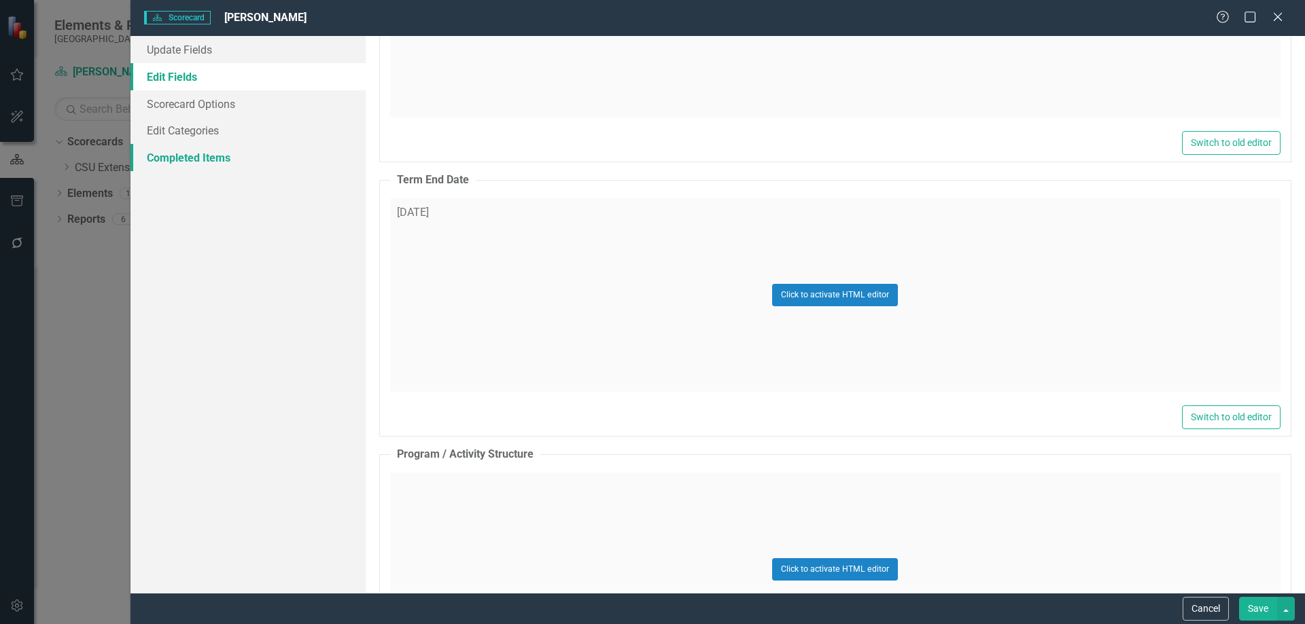
click at [205, 154] on link "Completed Items" at bounding box center [247, 157] width 235 height 27
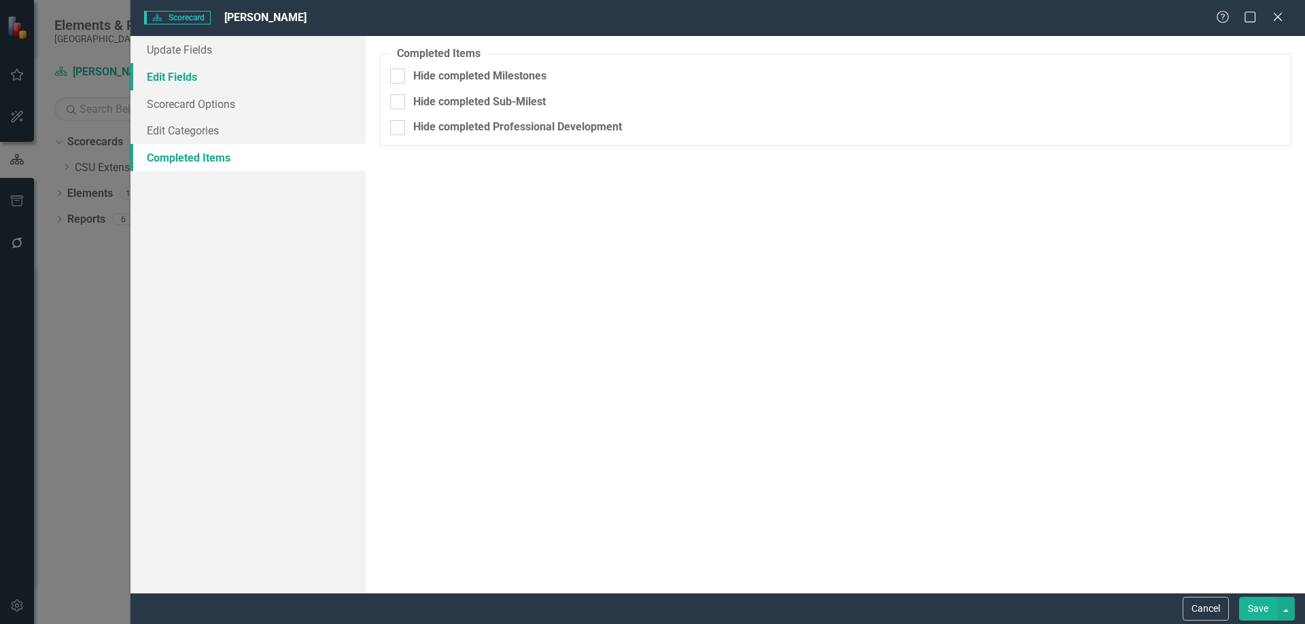
click at [205, 85] on link "Edit Fields" at bounding box center [247, 76] width 235 height 27
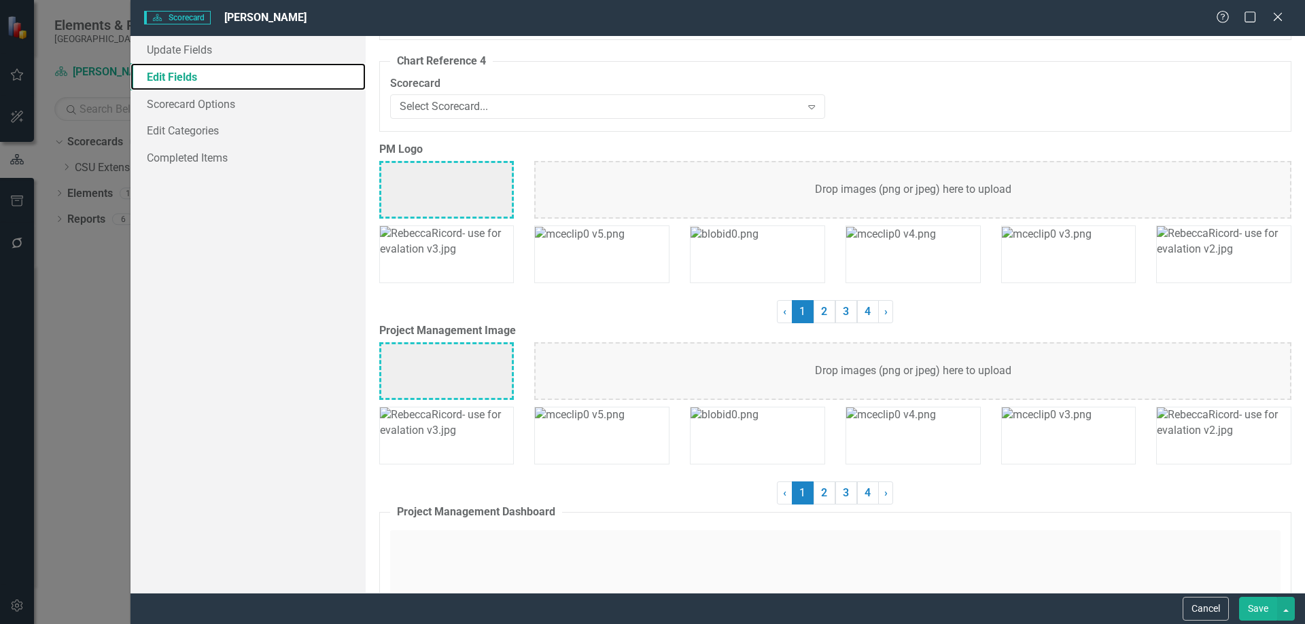
scroll to position [5844, 0]
click at [819, 317] on link "2" at bounding box center [824, 313] width 22 height 23
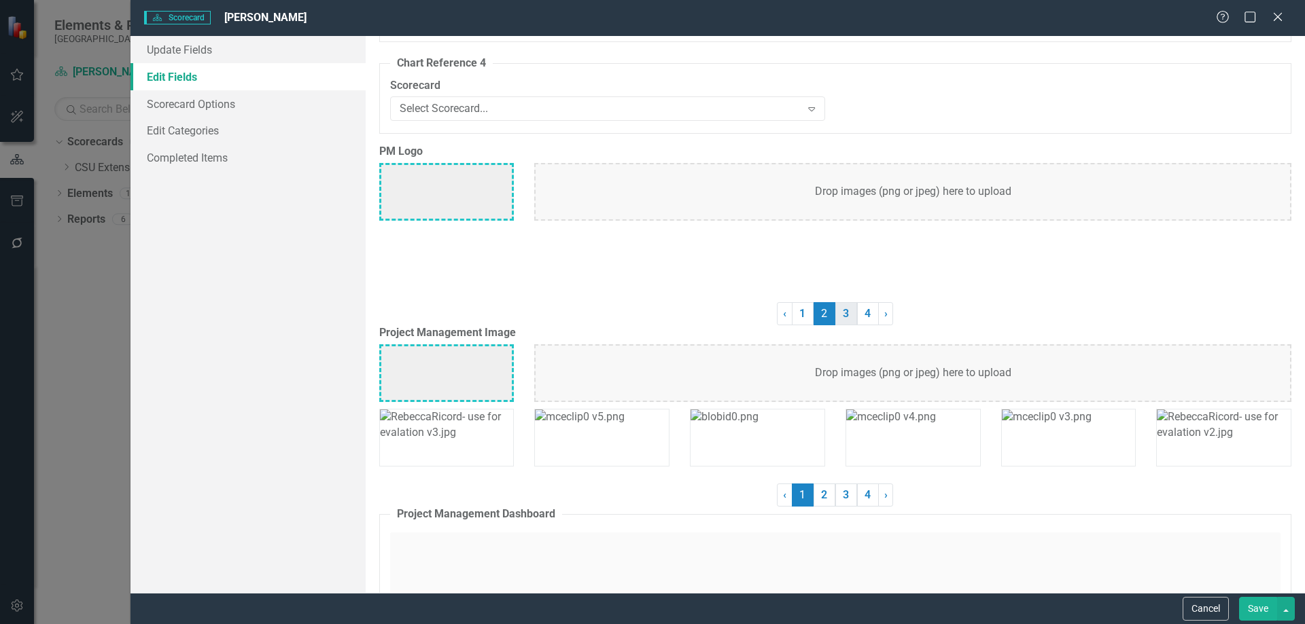
click at [842, 321] on link "3" at bounding box center [846, 313] width 22 height 23
click at [864, 311] on link "4" at bounding box center [868, 313] width 22 height 23
click at [799, 315] on link "1" at bounding box center [803, 313] width 22 height 23
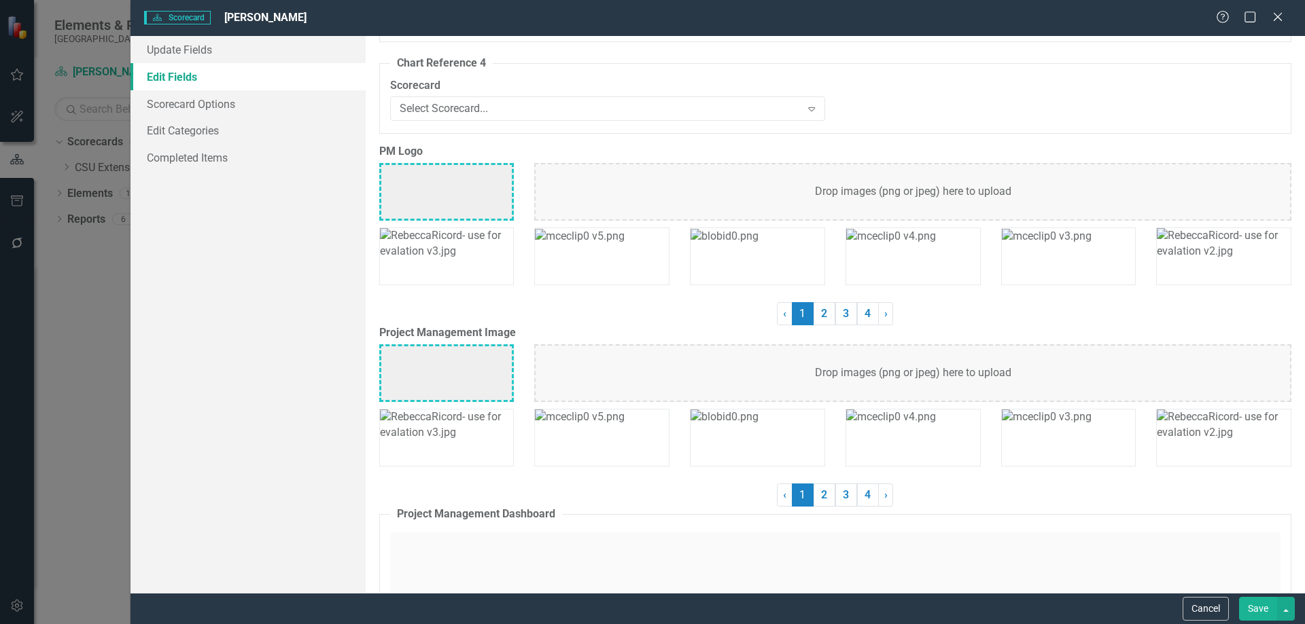
scroll to position [6319, 0]
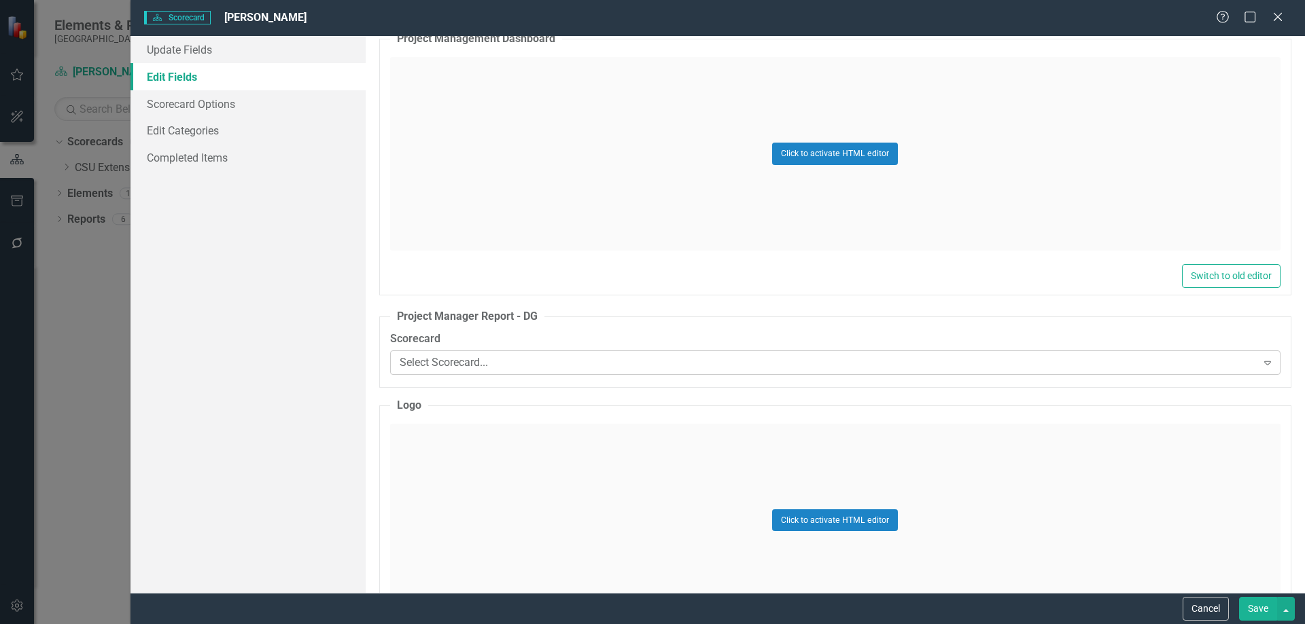
click at [600, 366] on div "Select Scorecard..." at bounding box center [828, 363] width 857 height 16
click at [247, 382] on div "Update Fields Edit Fields Scorecard Options Edit Categories Completed Items" at bounding box center [247, 314] width 235 height 557
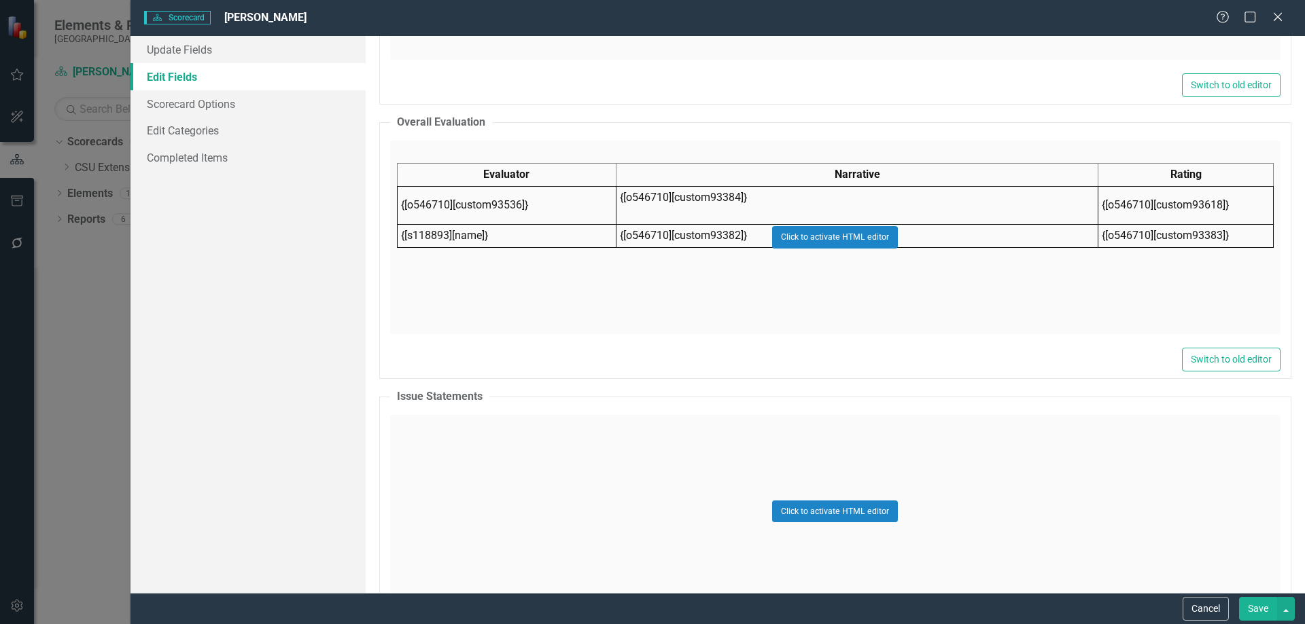
scroll to position [10260, 0]
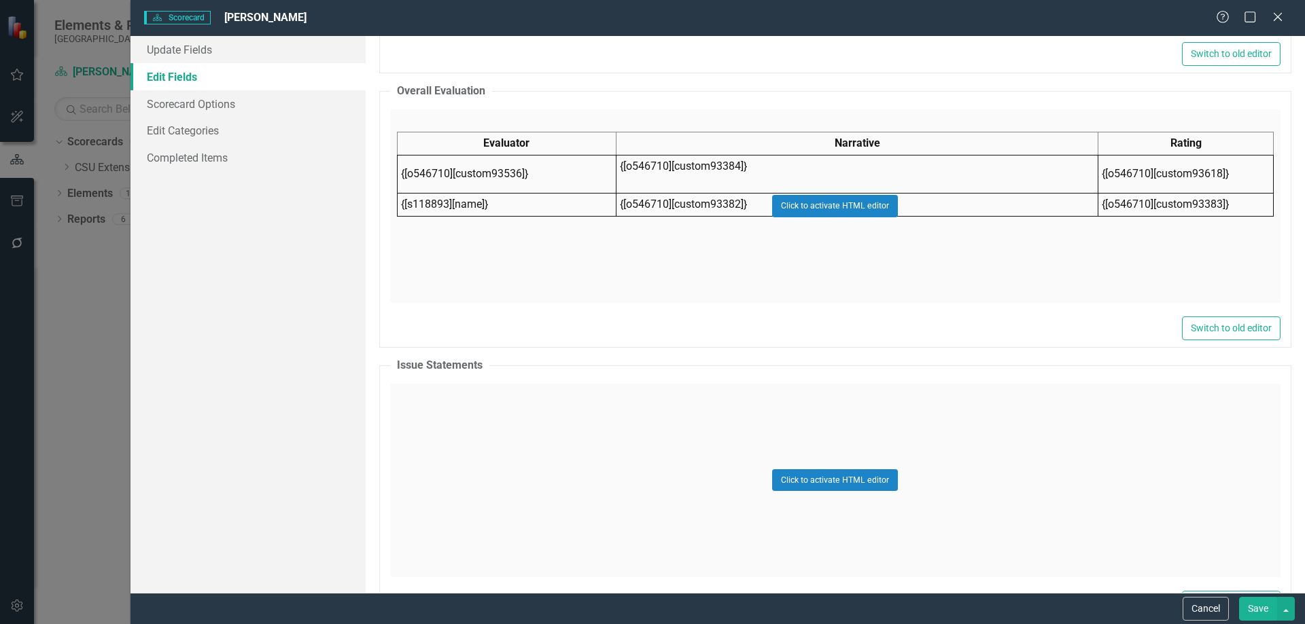
click at [711, 165] on div "Click to activate HTML editor" at bounding box center [835, 206] width 890 height 194
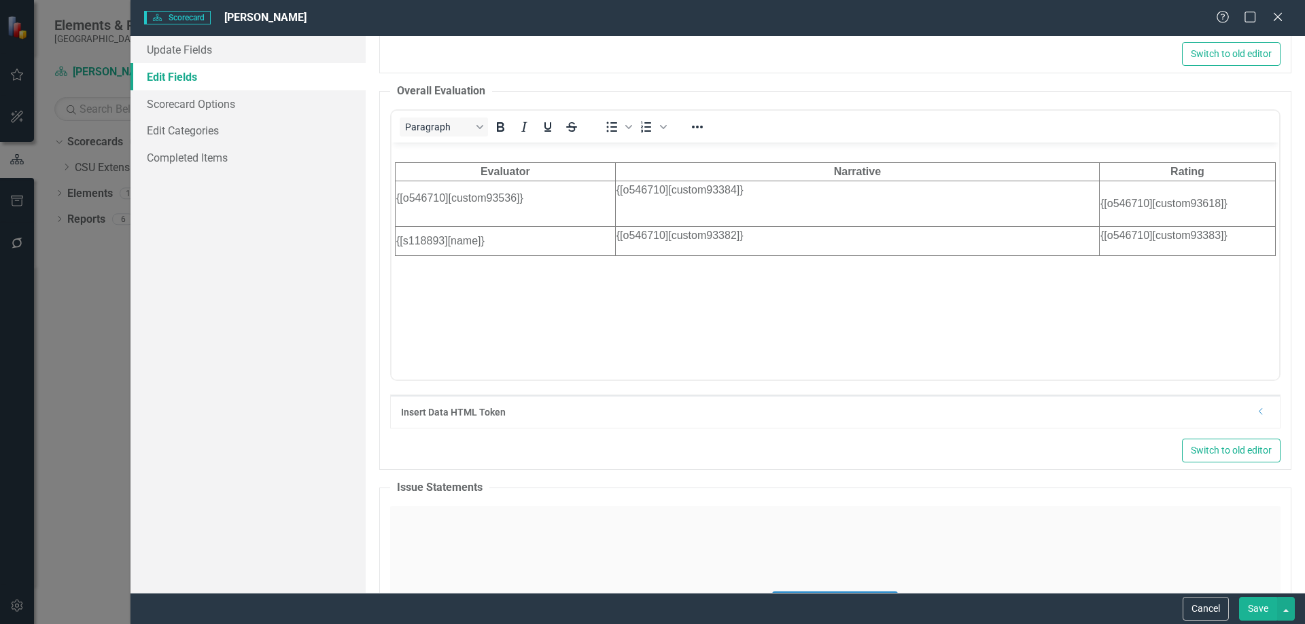
scroll to position [0, 0]
click at [737, 195] on td "{[o546710][custom93384]}" at bounding box center [856, 204] width 484 height 46
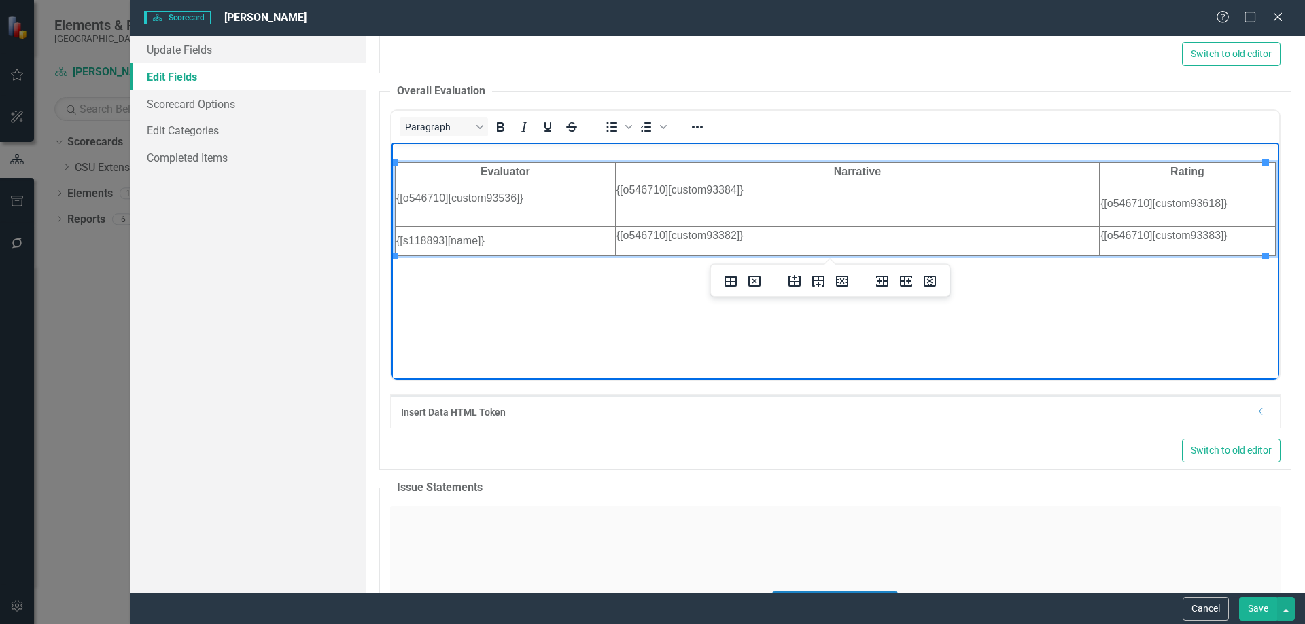
click at [756, 198] on p "Rich Text Area. Press ALT-0 for help." at bounding box center [857, 206] width 482 height 16
click at [1253, 610] on button "Save" at bounding box center [1258, 609] width 38 height 24
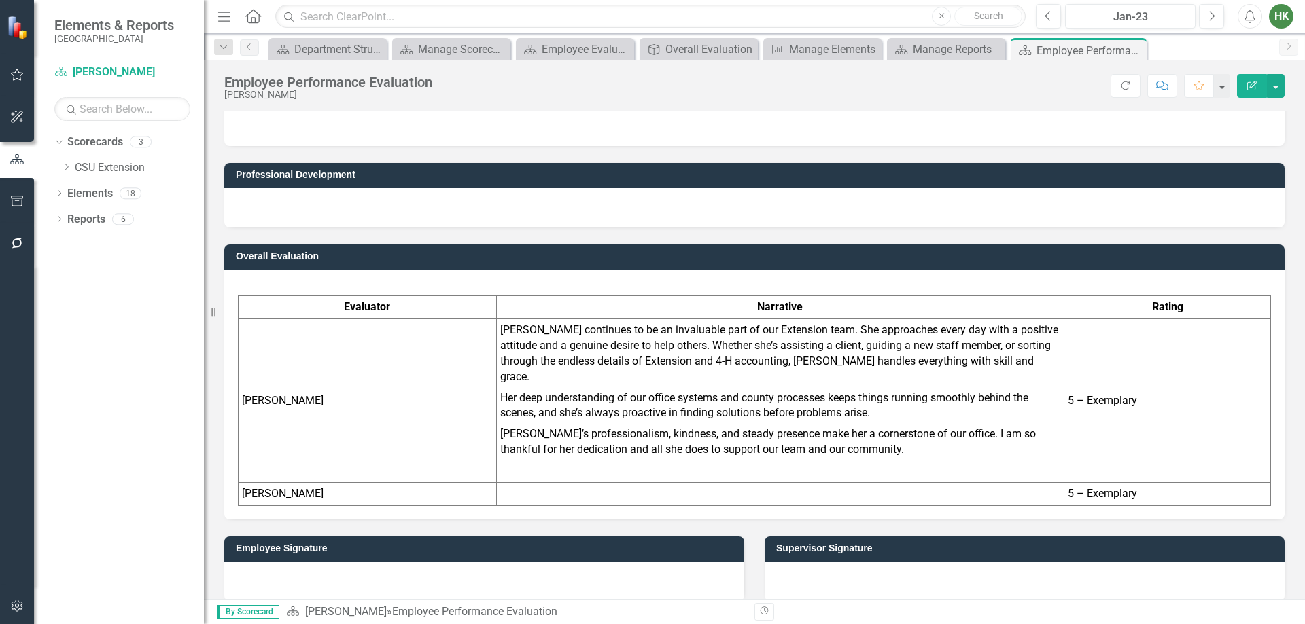
click at [448, 576] on div at bounding box center [484, 581] width 520 height 39
click at [911, 565] on div at bounding box center [1024, 581] width 520 height 39
click at [548, 544] on h3 "Employee Signature" at bounding box center [486, 549] width 501 height 10
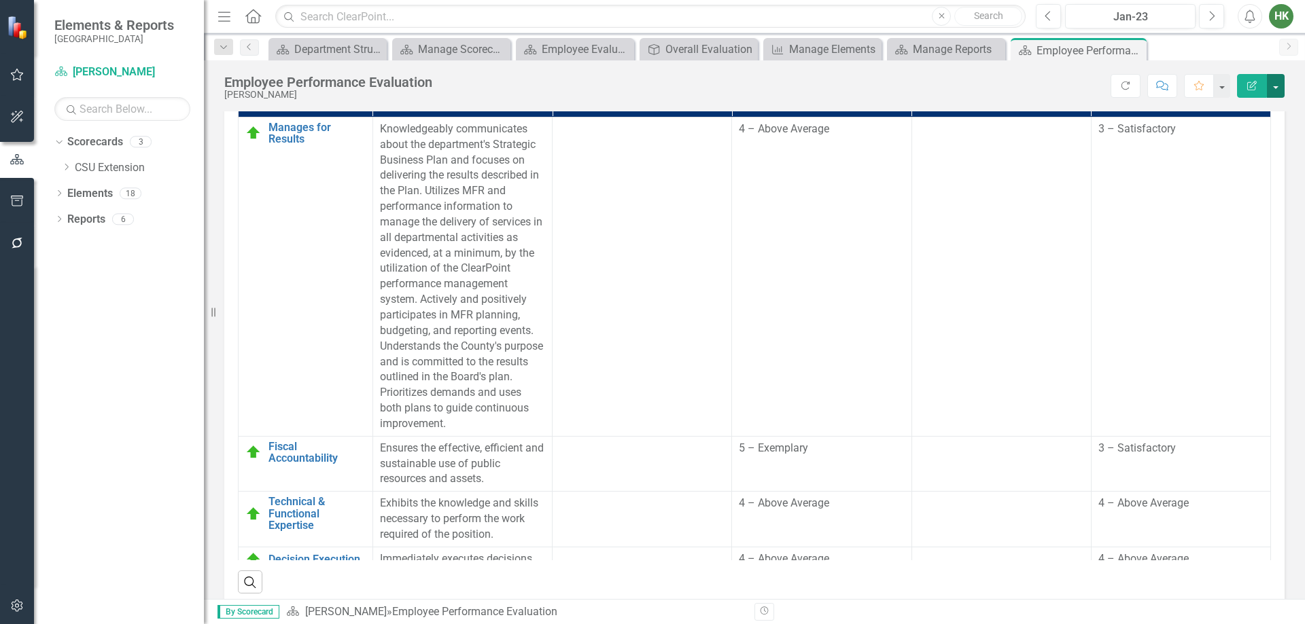
click at [1276, 89] on button "button" at bounding box center [1276, 86] width 18 height 24
click at [1252, 200] on link "PDF Export to PDF" at bounding box center [1228, 190] width 110 height 25
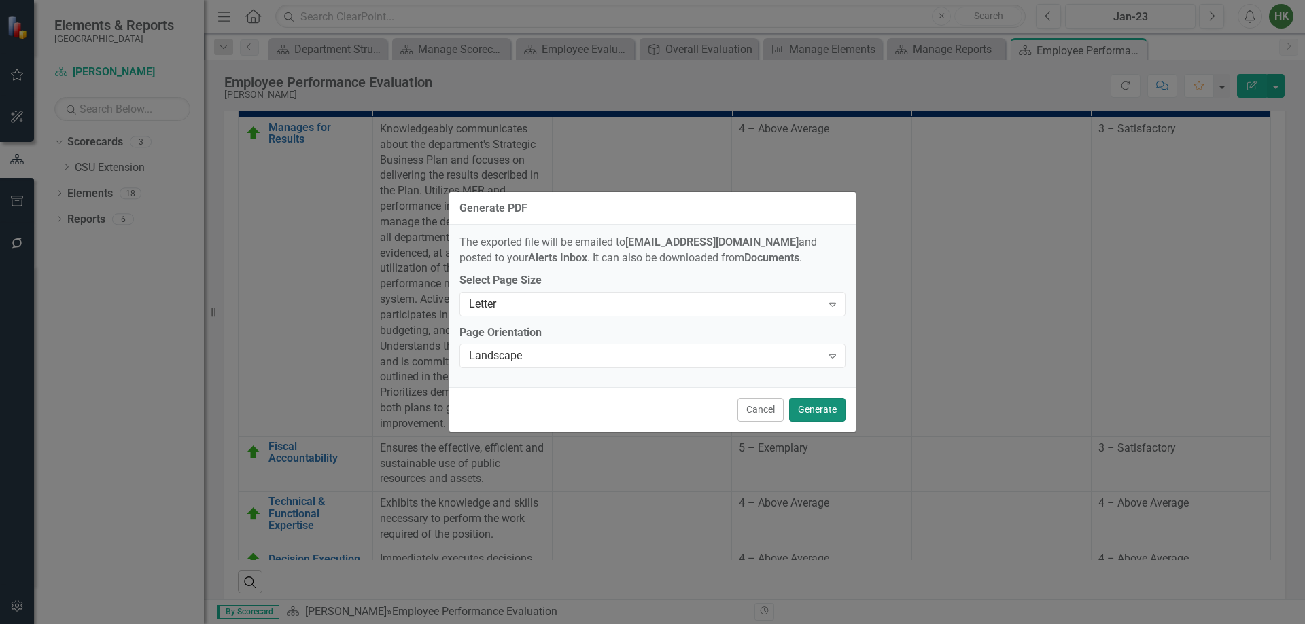
click at [813, 408] on button "Generate" at bounding box center [817, 410] width 56 height 24
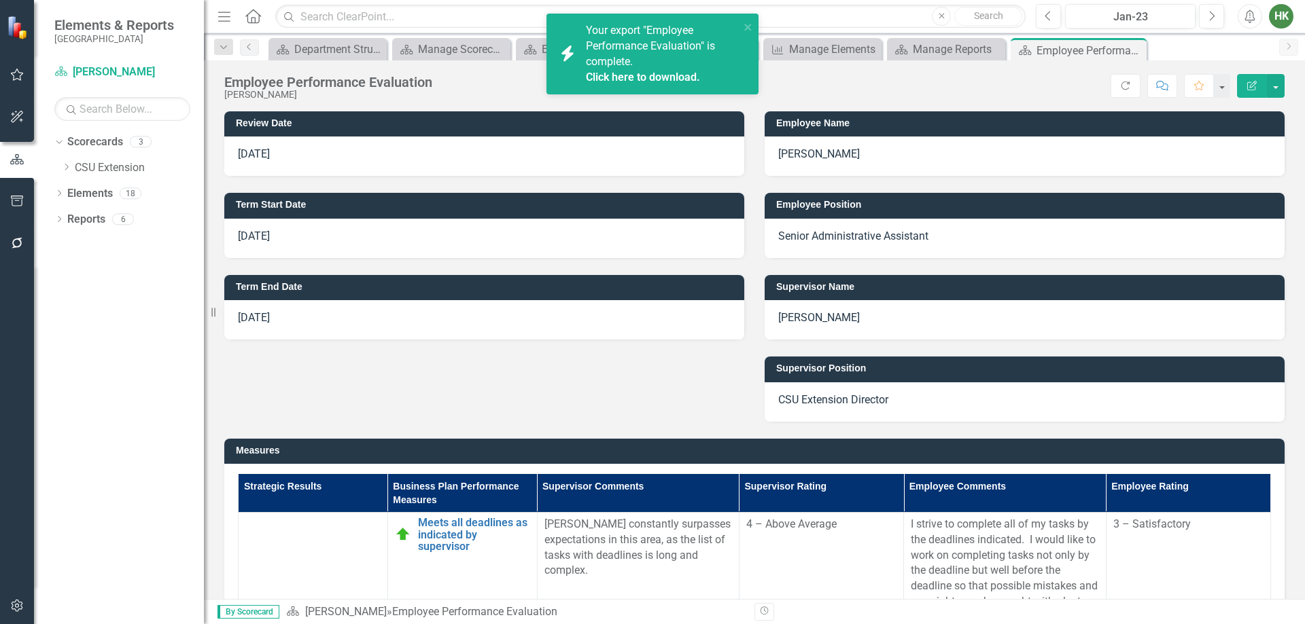
click at [637, 85] on div "Click here to download." at bounding box center [661, 78] width 150 height 16
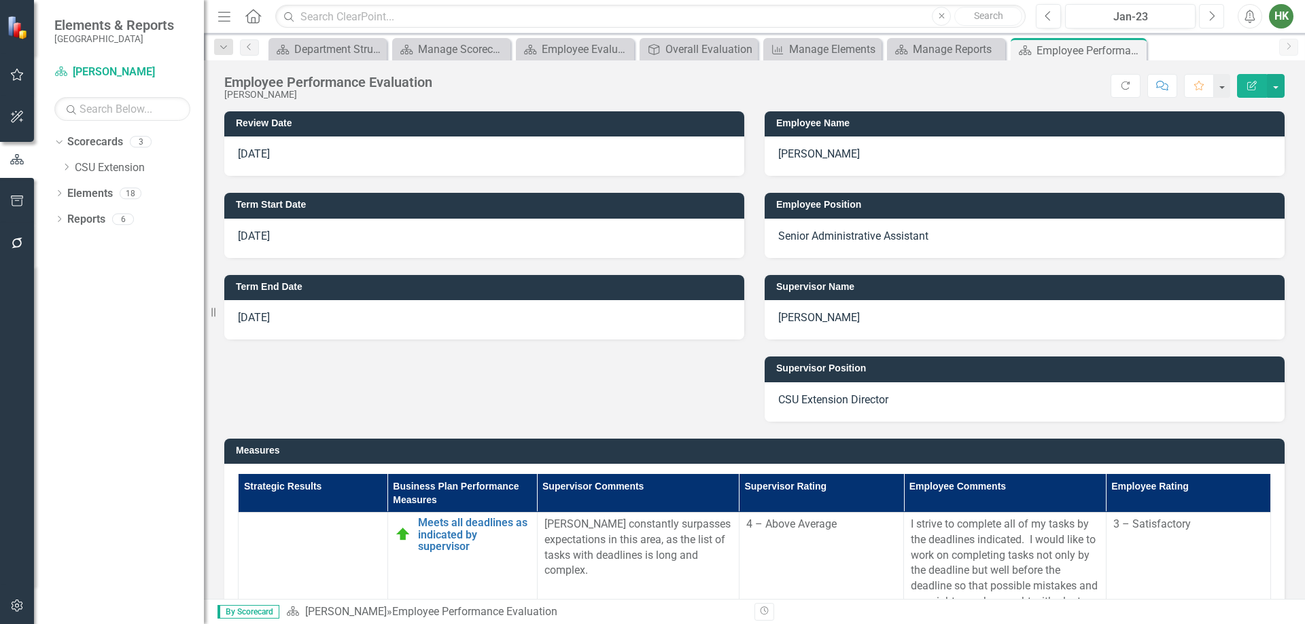
click at [1208, 27] on button "Next" at bounding box center [1211, 16] width 25 height 24
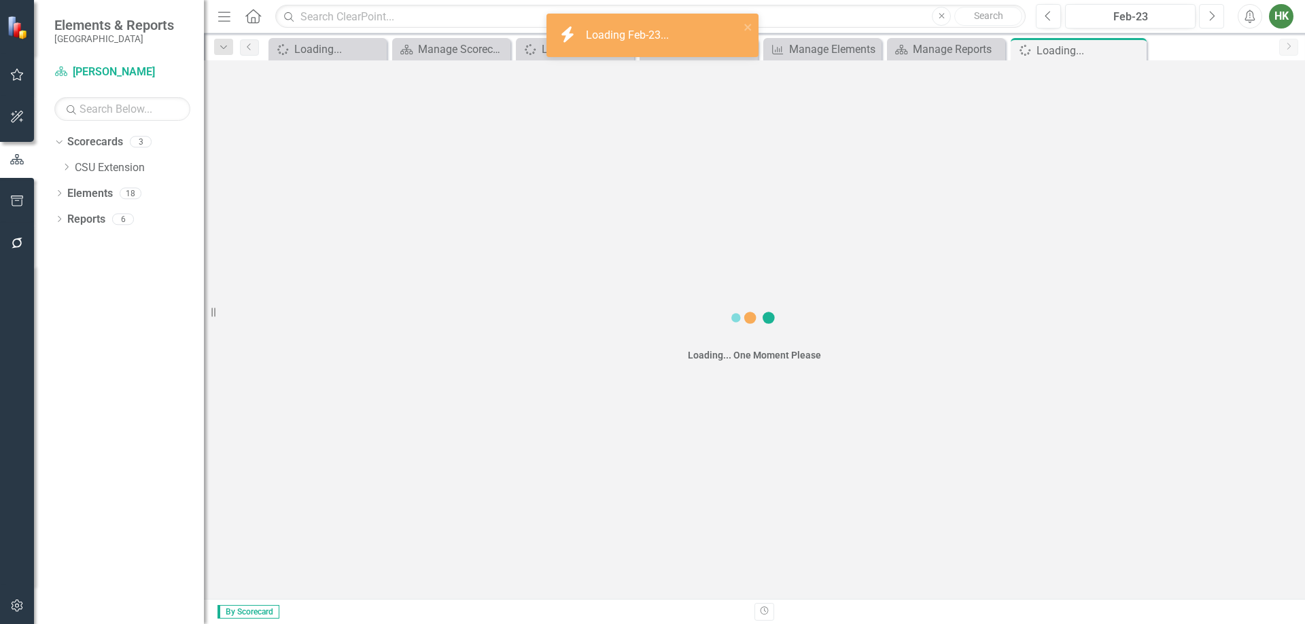
click at [1210, 24] on button "Next" at bounding box center [1211, 16] width 25 height 24
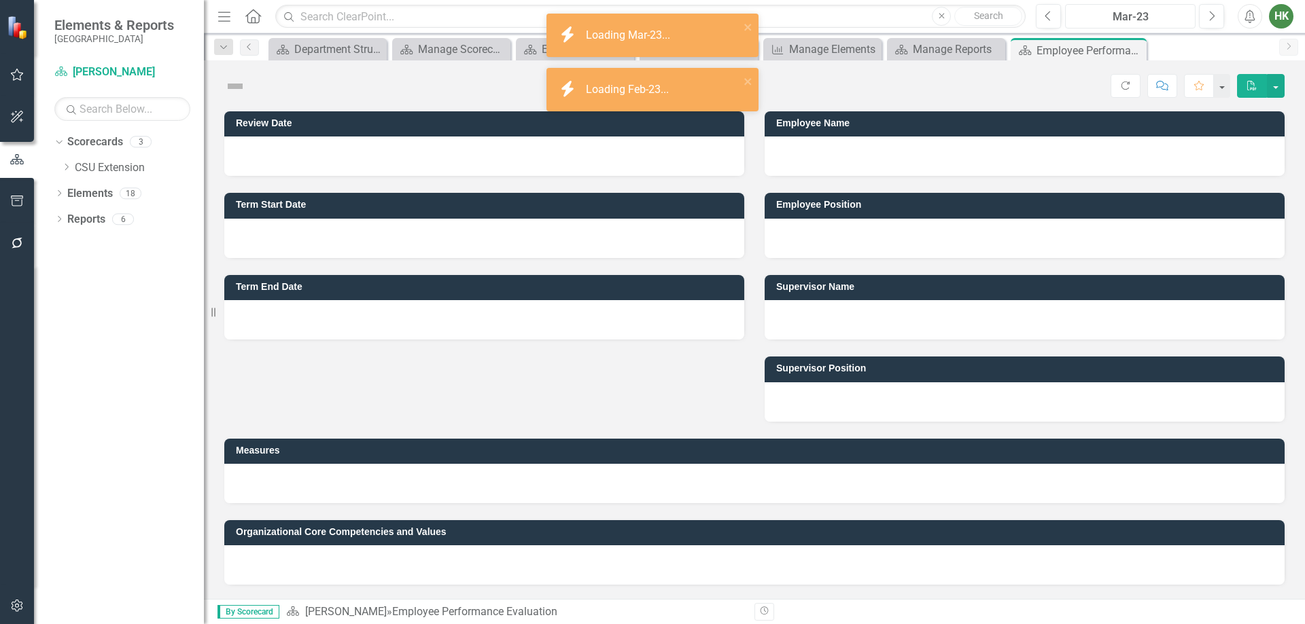
click at [1154, 17] on div "Mar-23" at bounding box center [1130, 17] width 121 height 16
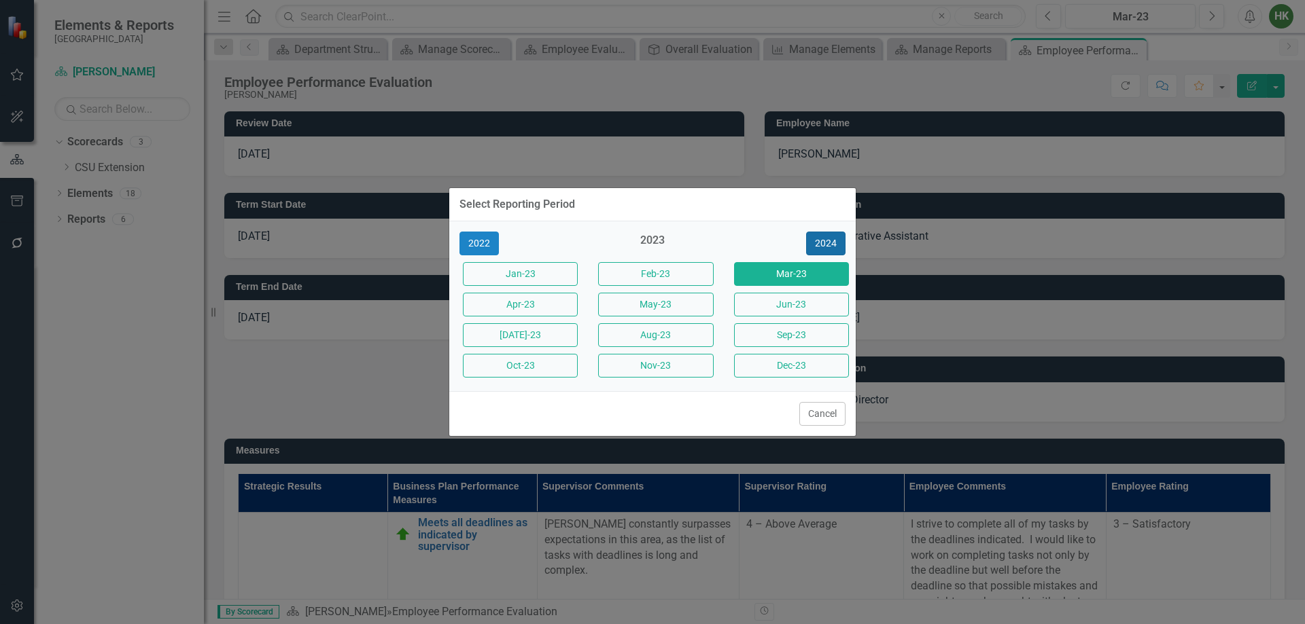
click at [830, 242] on button "2024" at bounding box center [825, 244] width 39 height 24
click at [832, 241] on button "2025" at bounding box center [825, 244] width 39 height 24
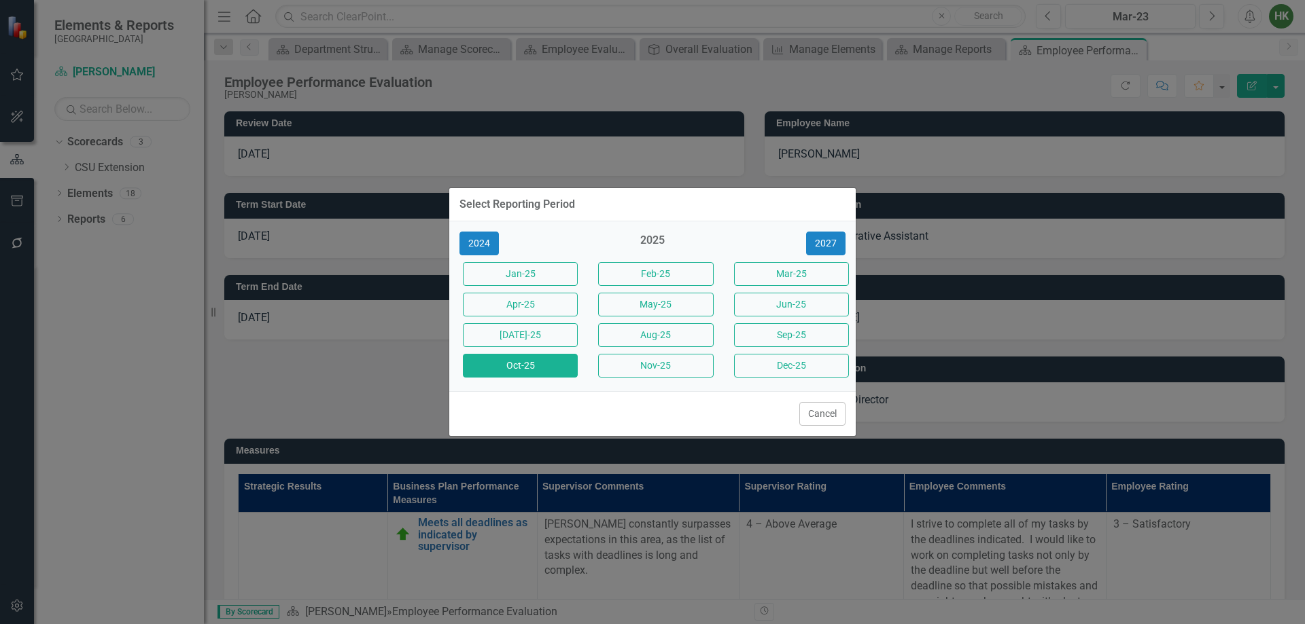
click at [520, 366] on button "Oct-25" at bounding box center [520, 366] width 115 height 24
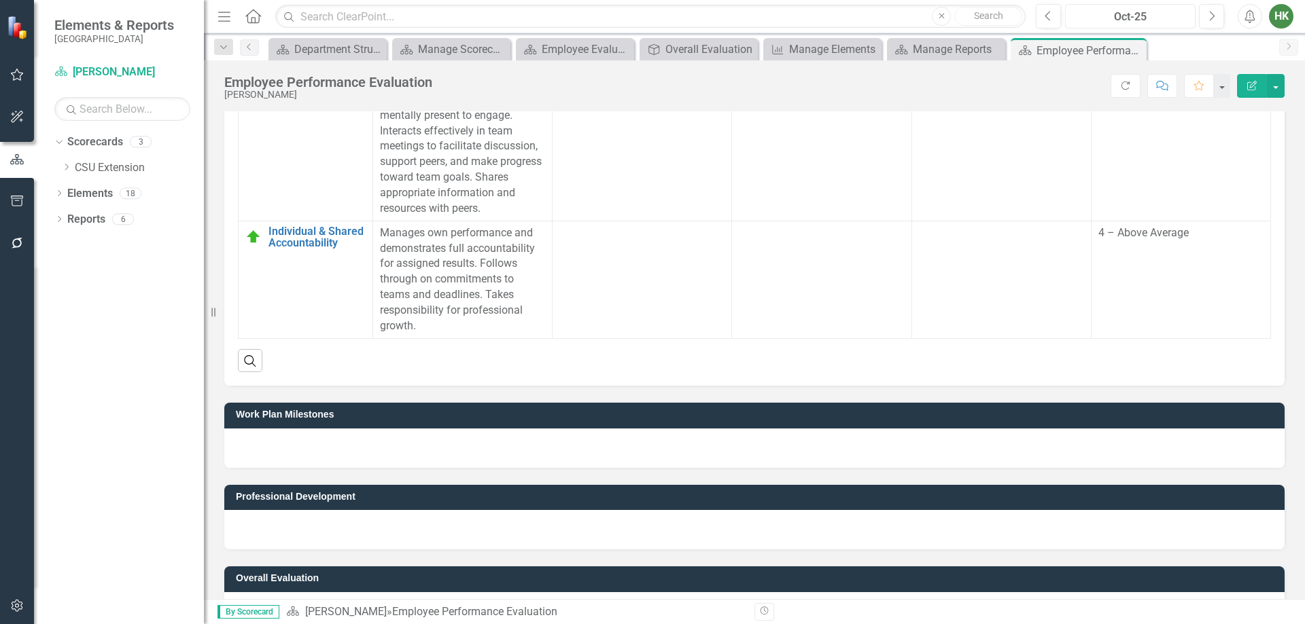
scroll to position [1379, 0]
